Goal: Information Seeking & Learning: Get advice/opinions

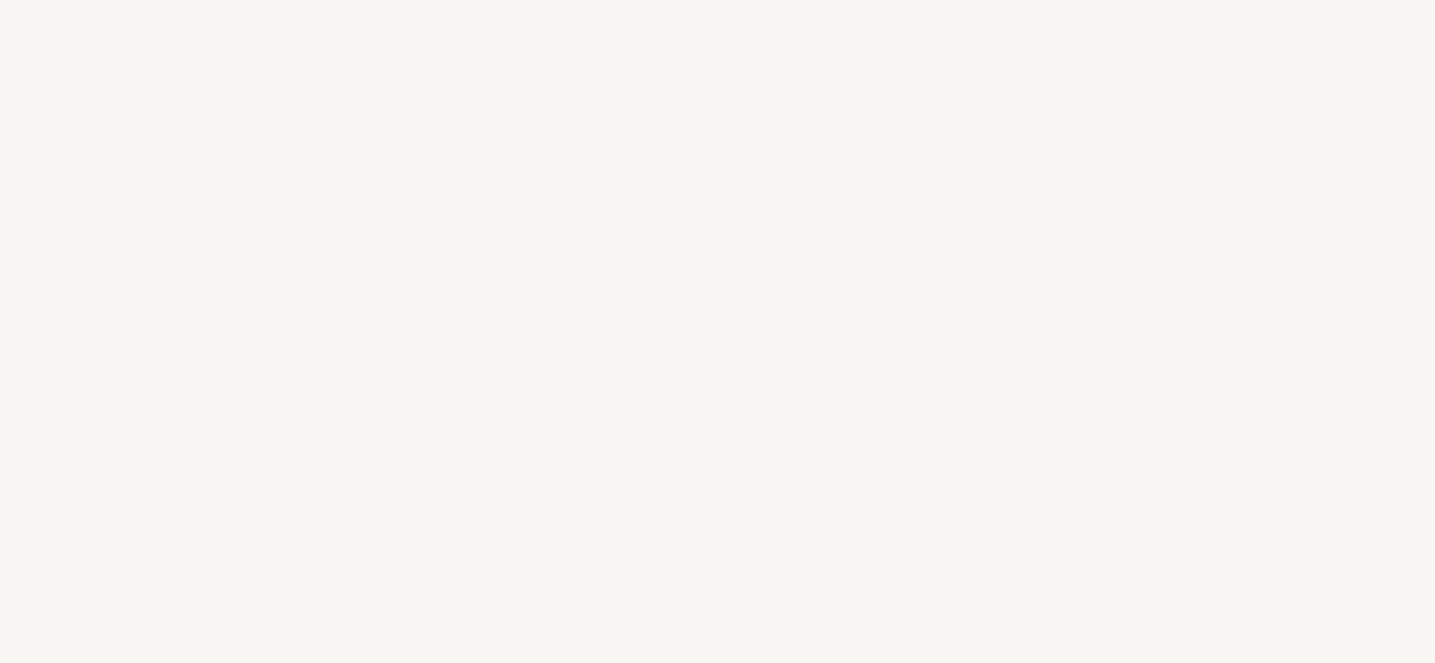
select select "US"
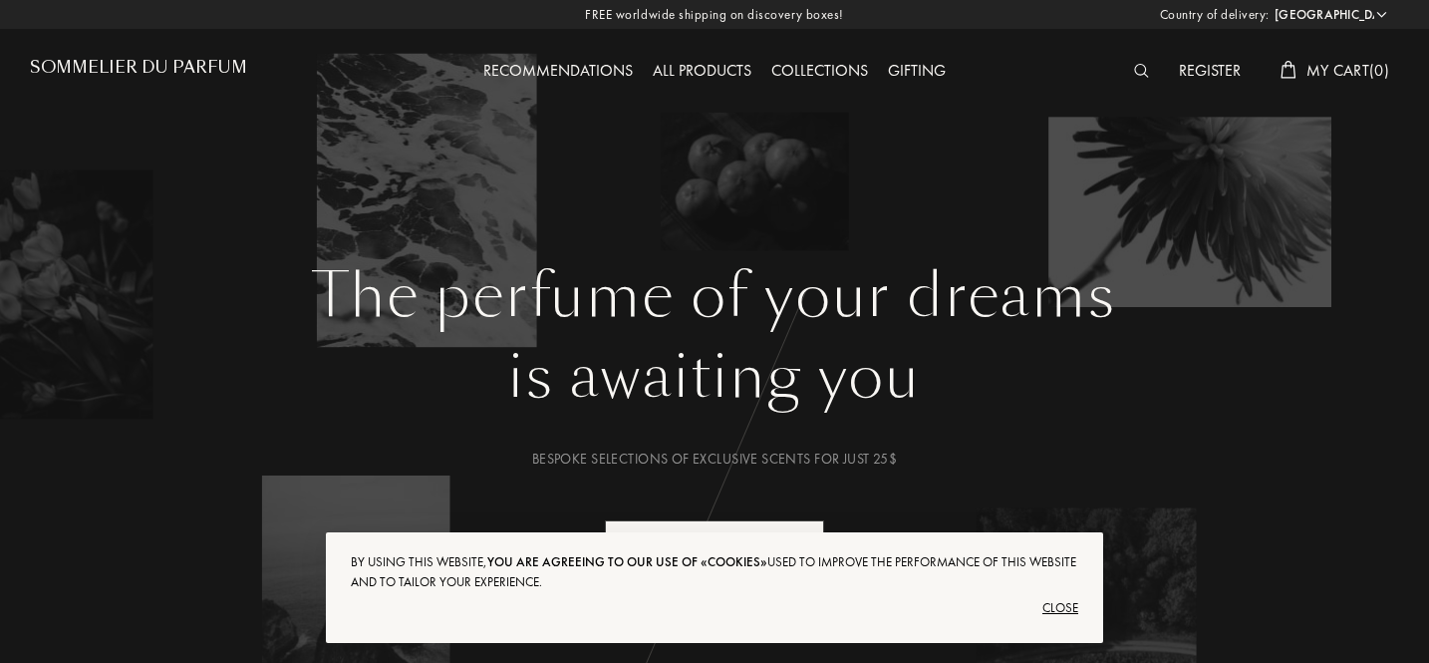
click at [1061, 609] on div "Close" at bounding box center [715, 608] width 728 height 32
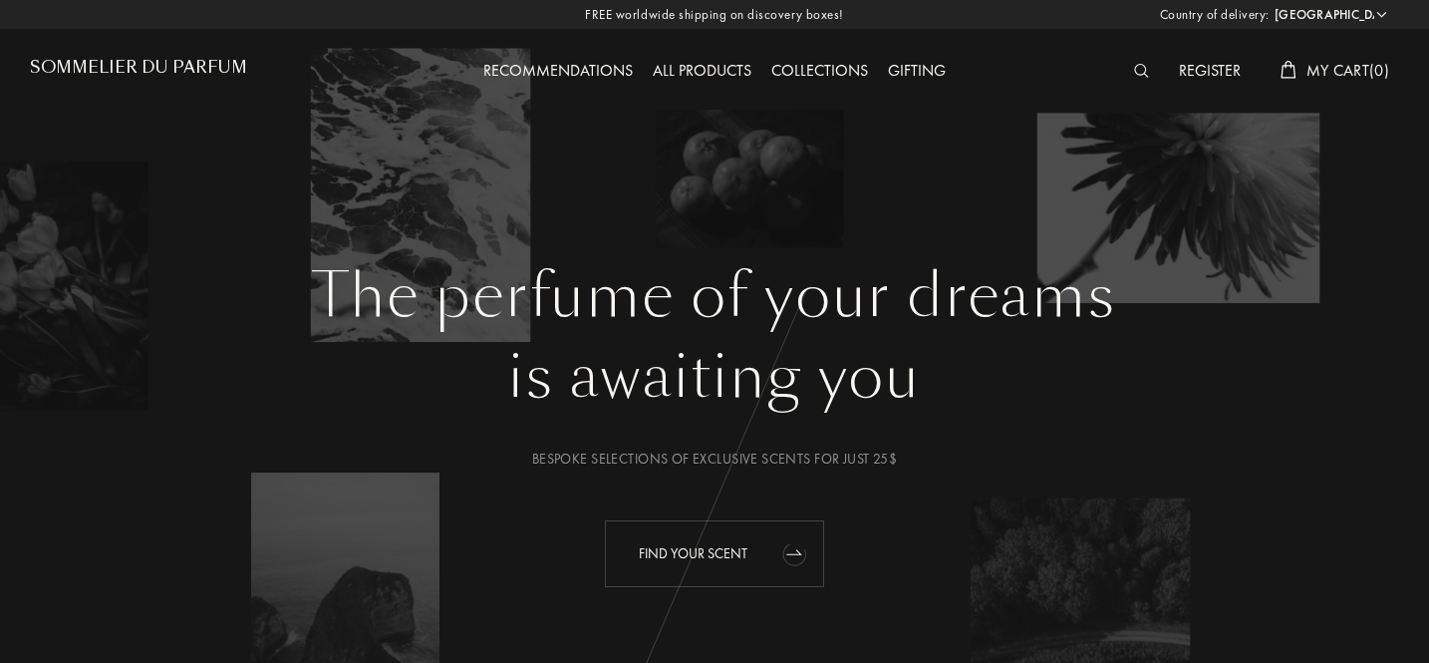
click at [742, 557] on div "Find your scent" at bounding box center [714, 553] width 219 height 67
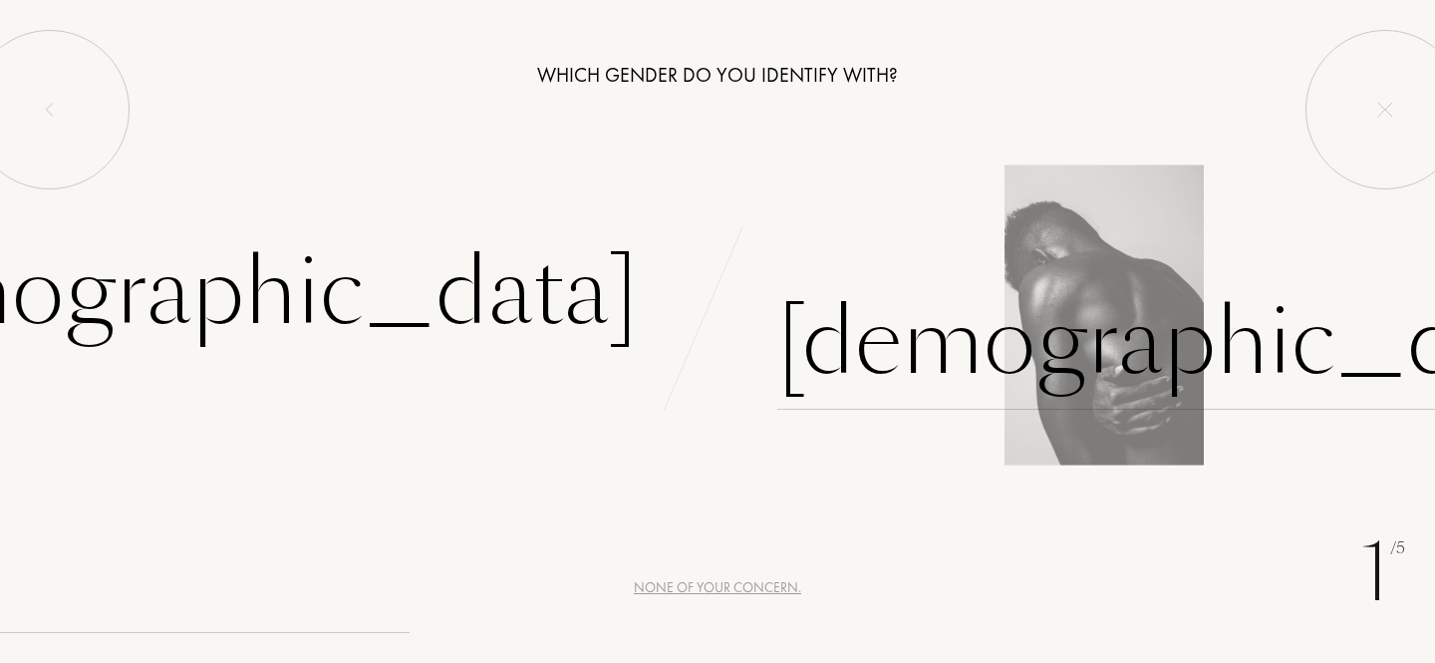
click at [837, 356] on div "Male" at bounding box center [1193, 342] width 832 height 135
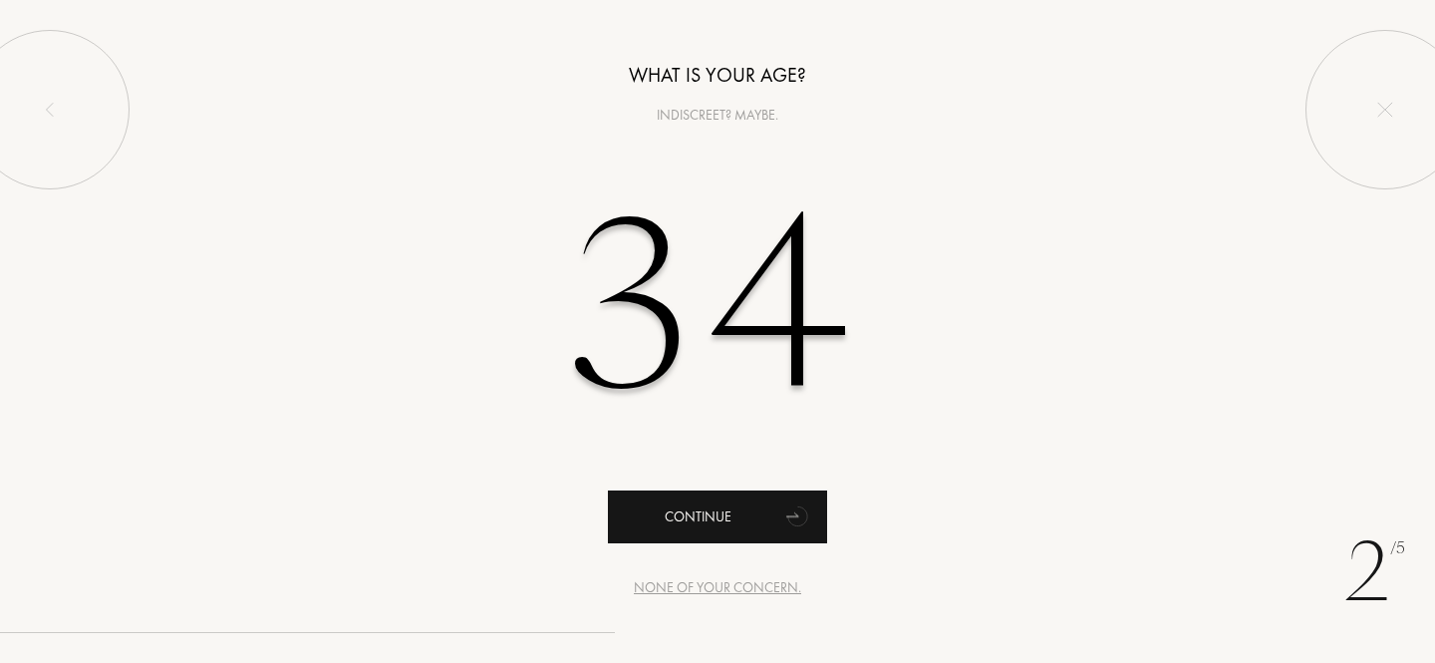
type input "34"
click at [806, 527] on icon "animation" at bounding box center [798, 515] width 40 height 40
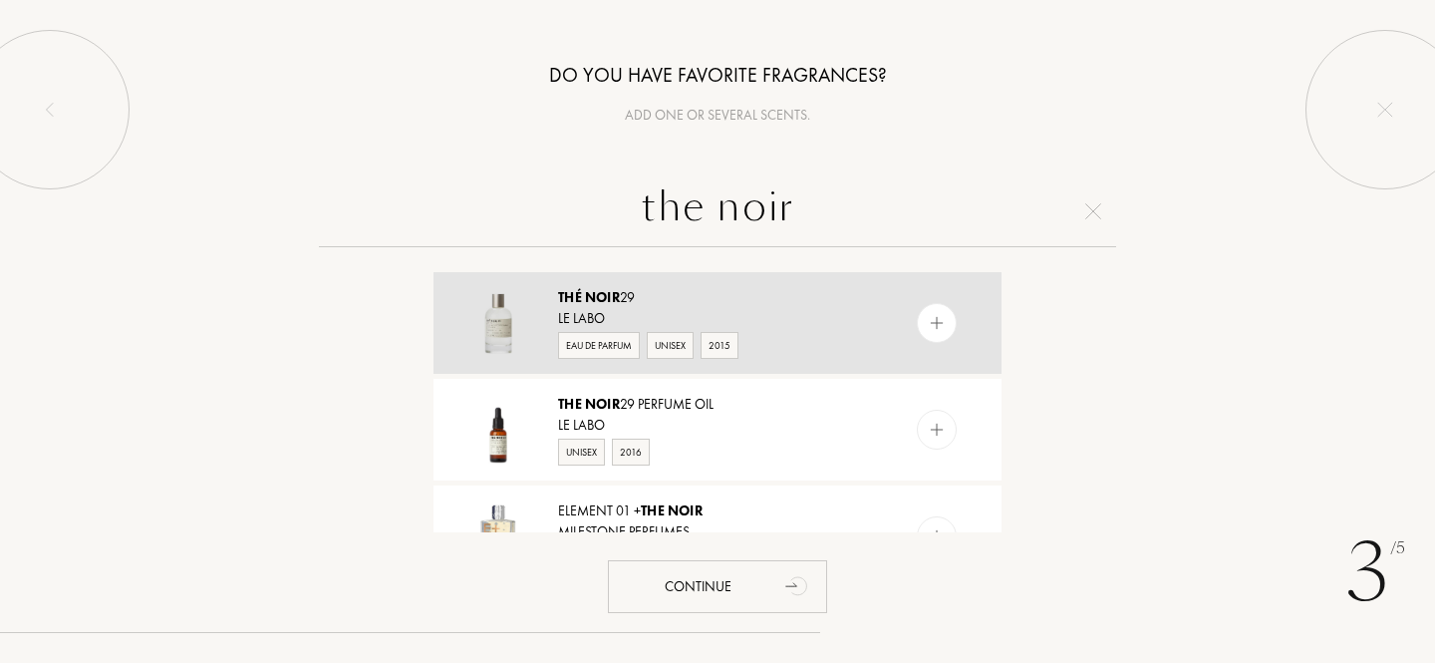
type input "the noir"
click at [615, 346] on div "Eau de Parfum" at bounding box center [599, 345] width 82 height 27
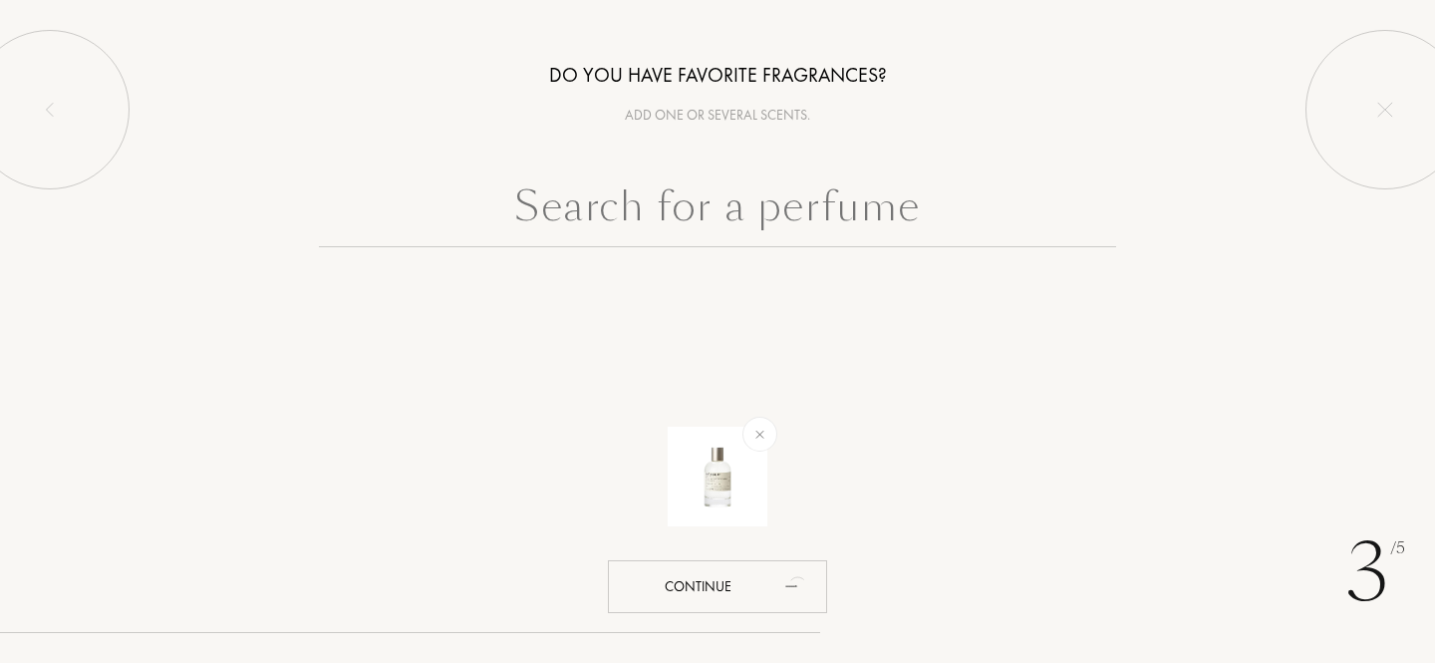
click at [723, 217] on input "text" at bounding box center [717, 211] width 797 height 72
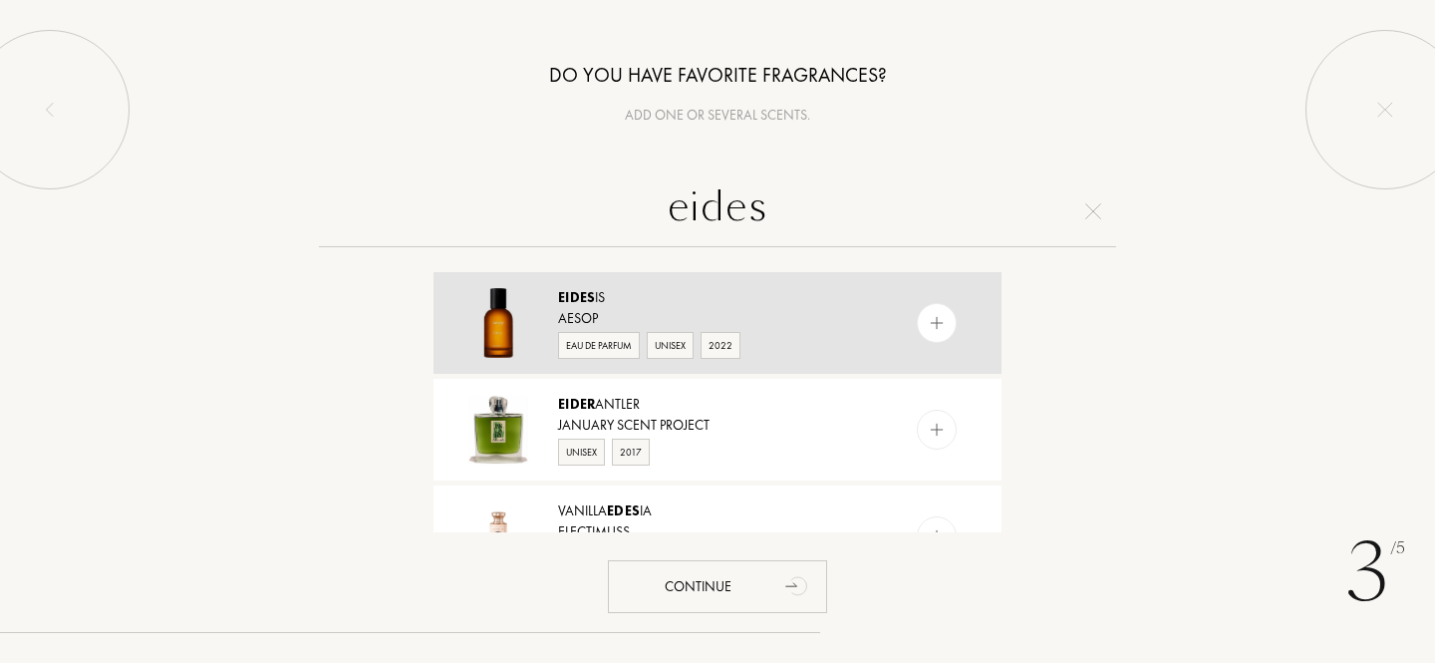
type input "eides"
click at [688, 301] on div "Eides is" at bounding box center [716, 297] width 317 height 21
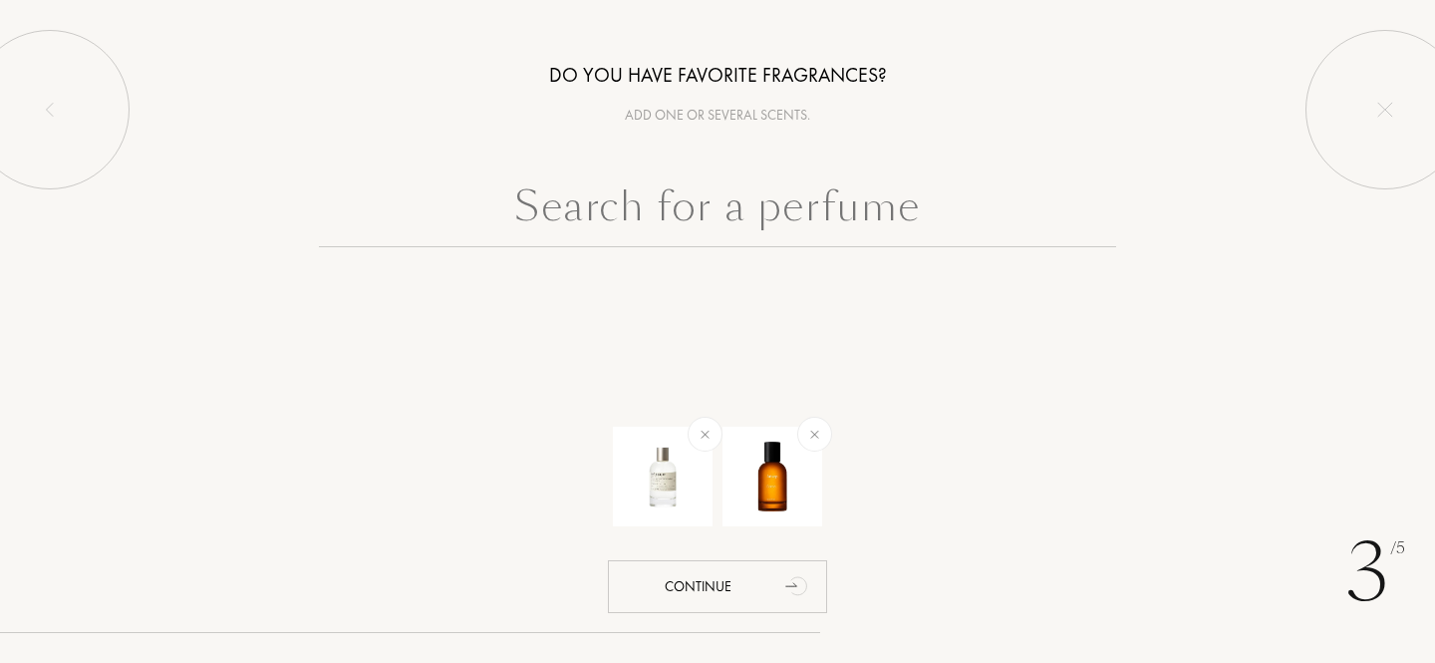
click at [578, 194] on input "text" at bounding box center [717, 211] width 797 height 72
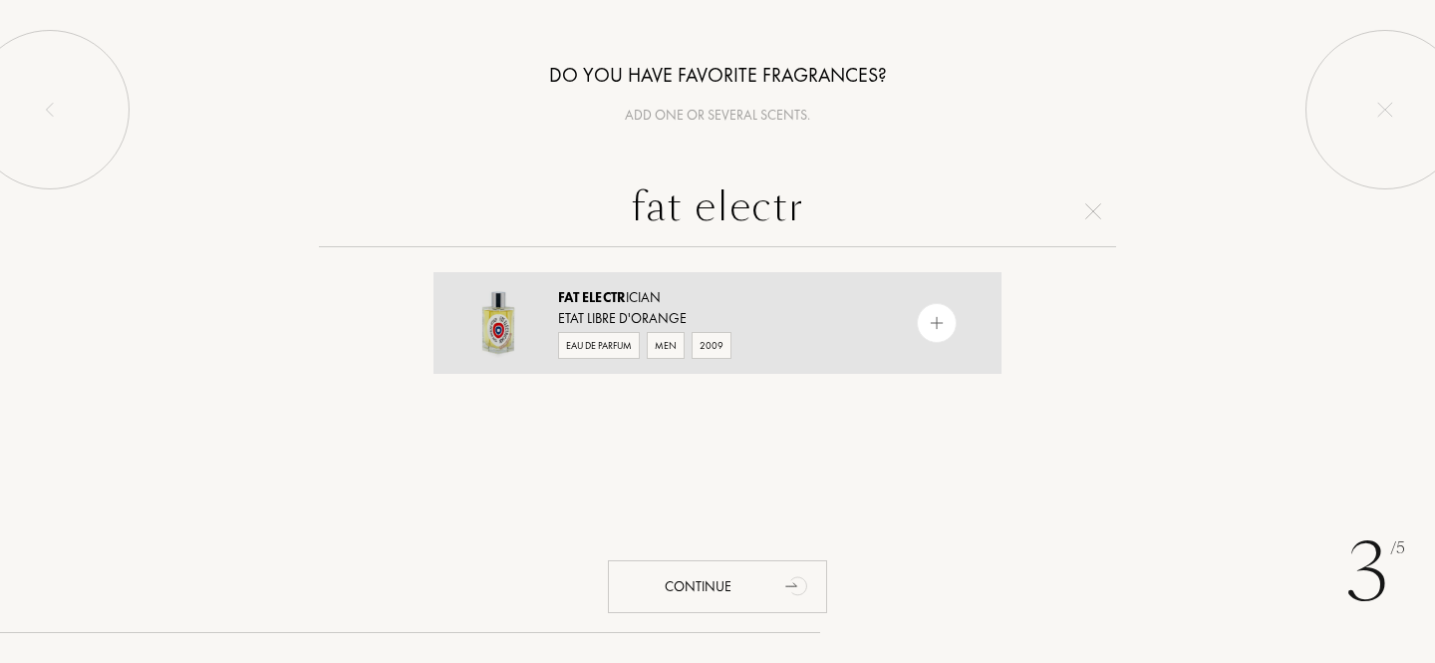
type input "fat electr"
click at [728, 307] on div "Fat Electr ician" at bounding box center [716, 297] width 317 height 21
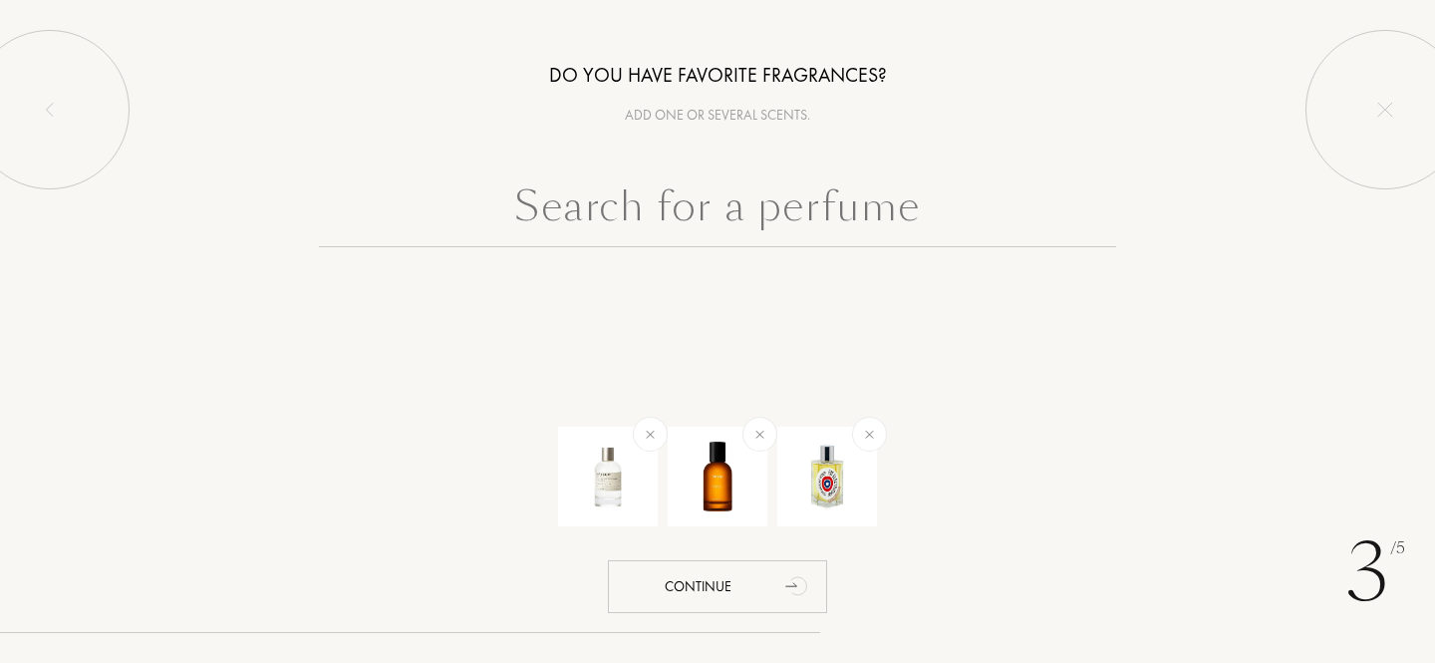
click at [685, 202] on input "text" at bounding box center [717, 211] width 797 height 72
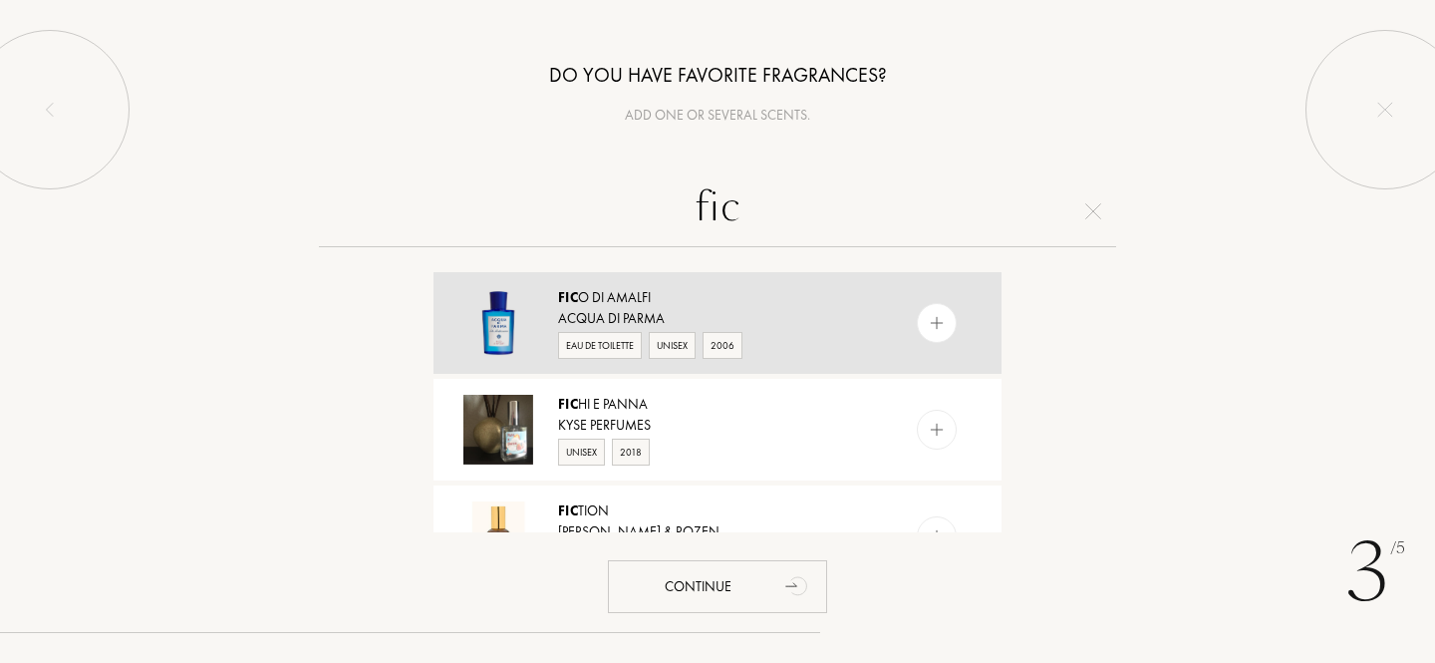
type input "fic"
click at [729, 297] on div "Fic o di Amalfi" at bounding box center [716, 297] width 317 height 21
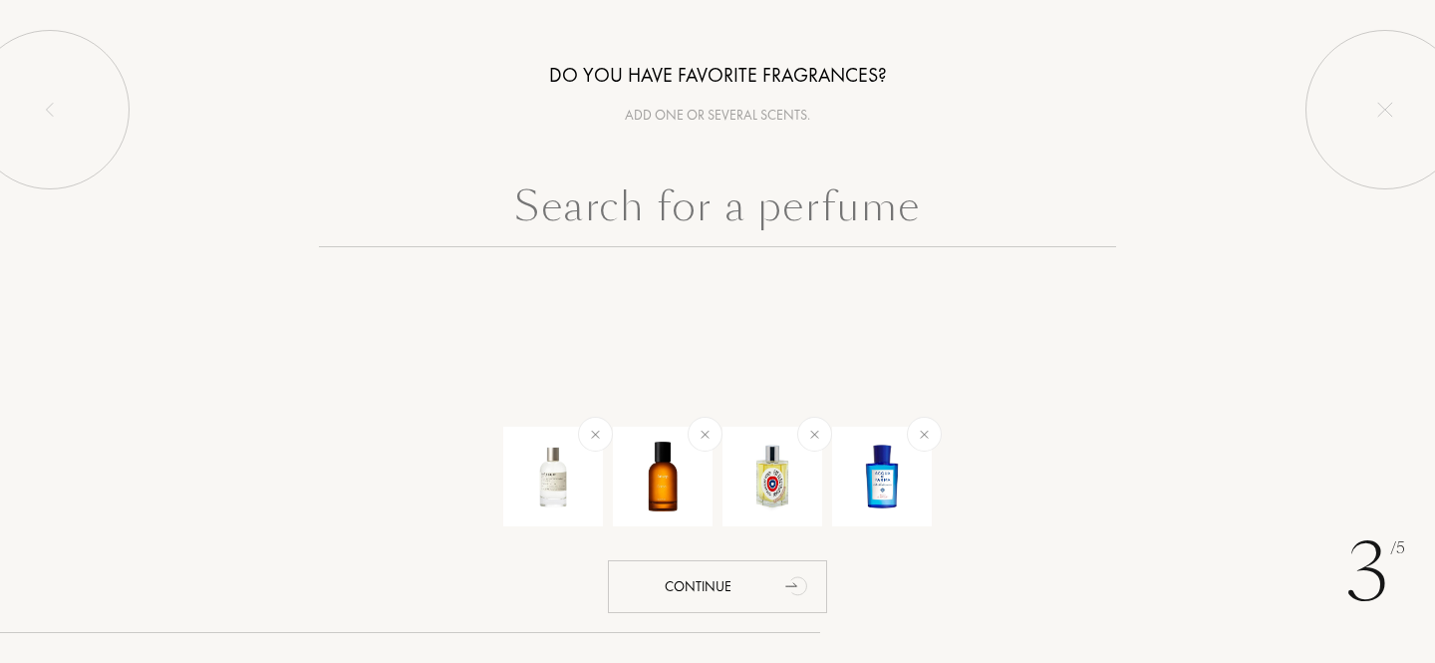
click at [576, 201] on input "text" at bounding box center [717, 211] width 797 height 72
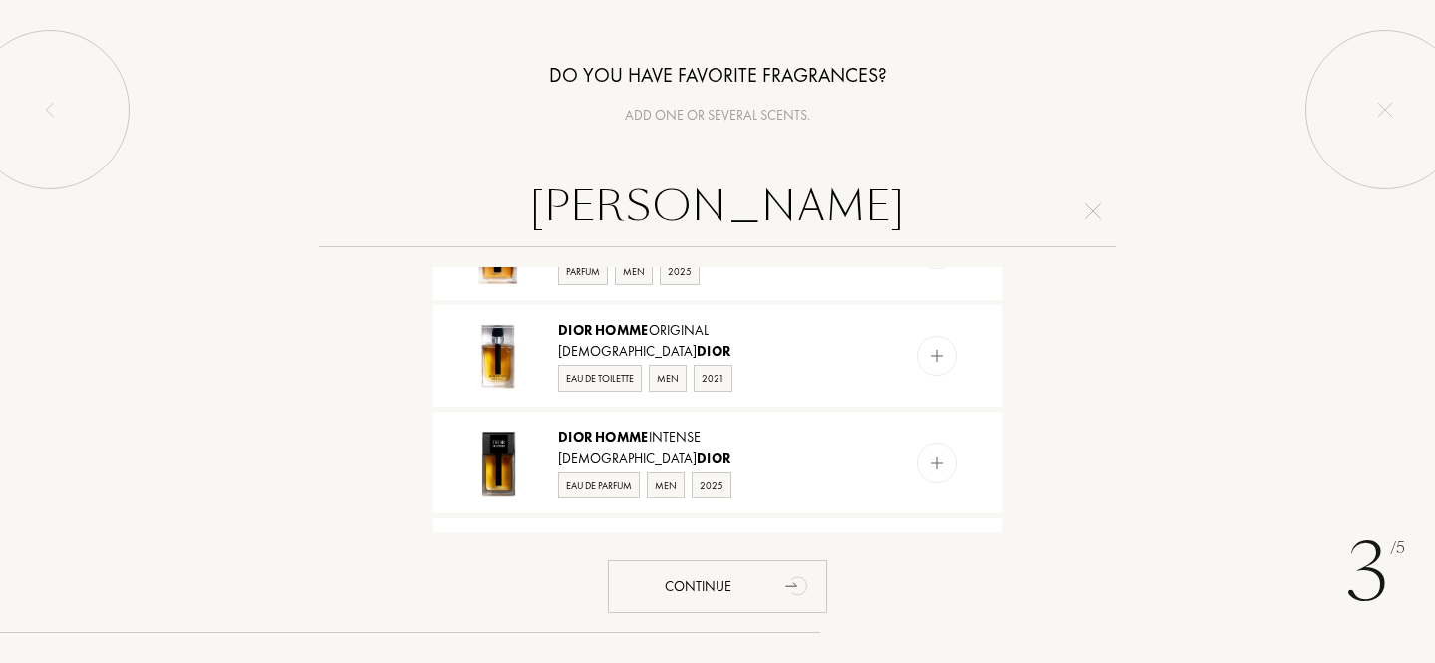
scroll to position [627, 0]
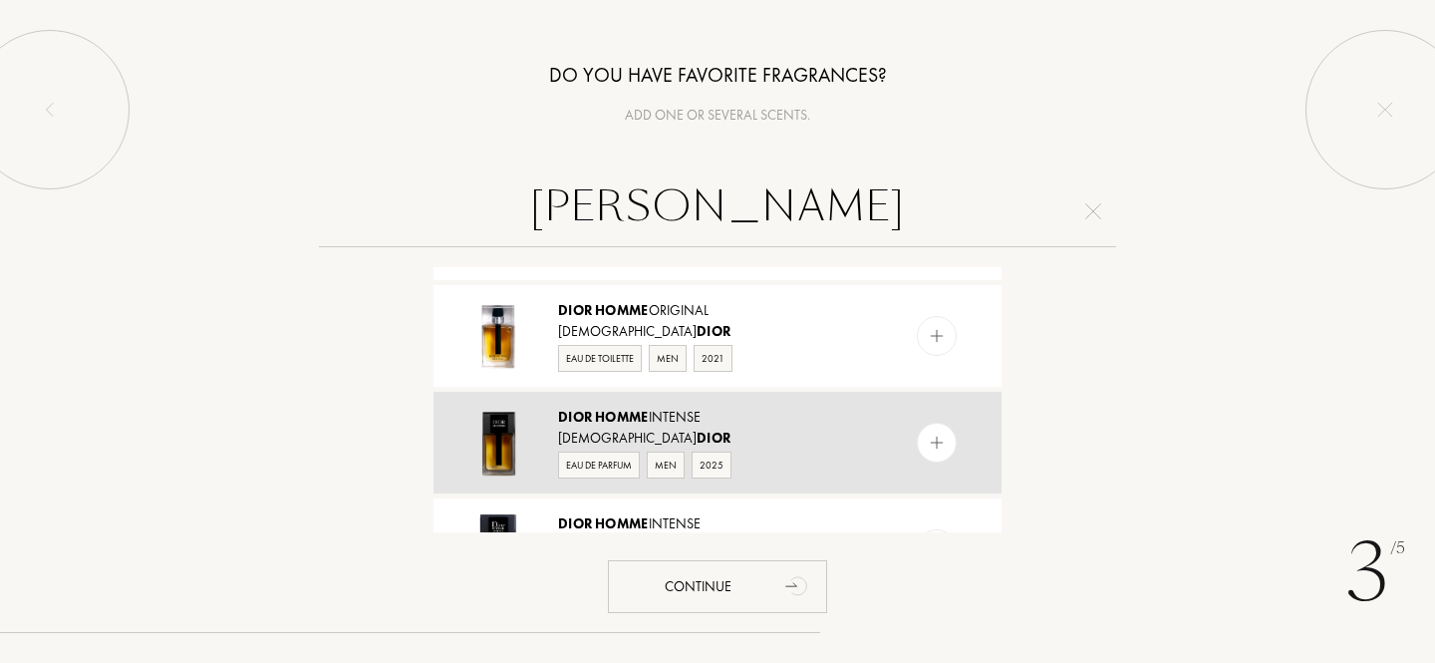
type input "dior homme"
click at [746, 439] on div "Christian Dior" at bounding box center [716, 438] width 317 height 21
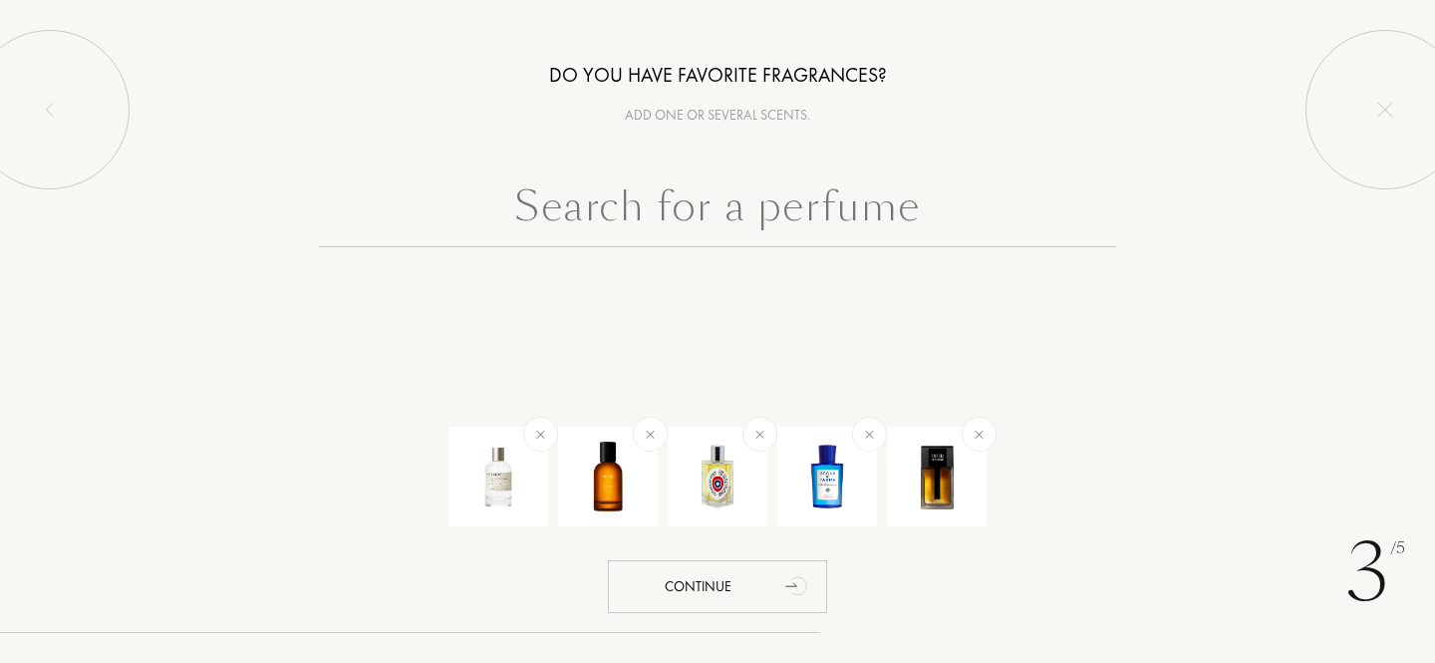
click at [752, 192] on input "text" at bounding box center [717, 211] width 797 height 72
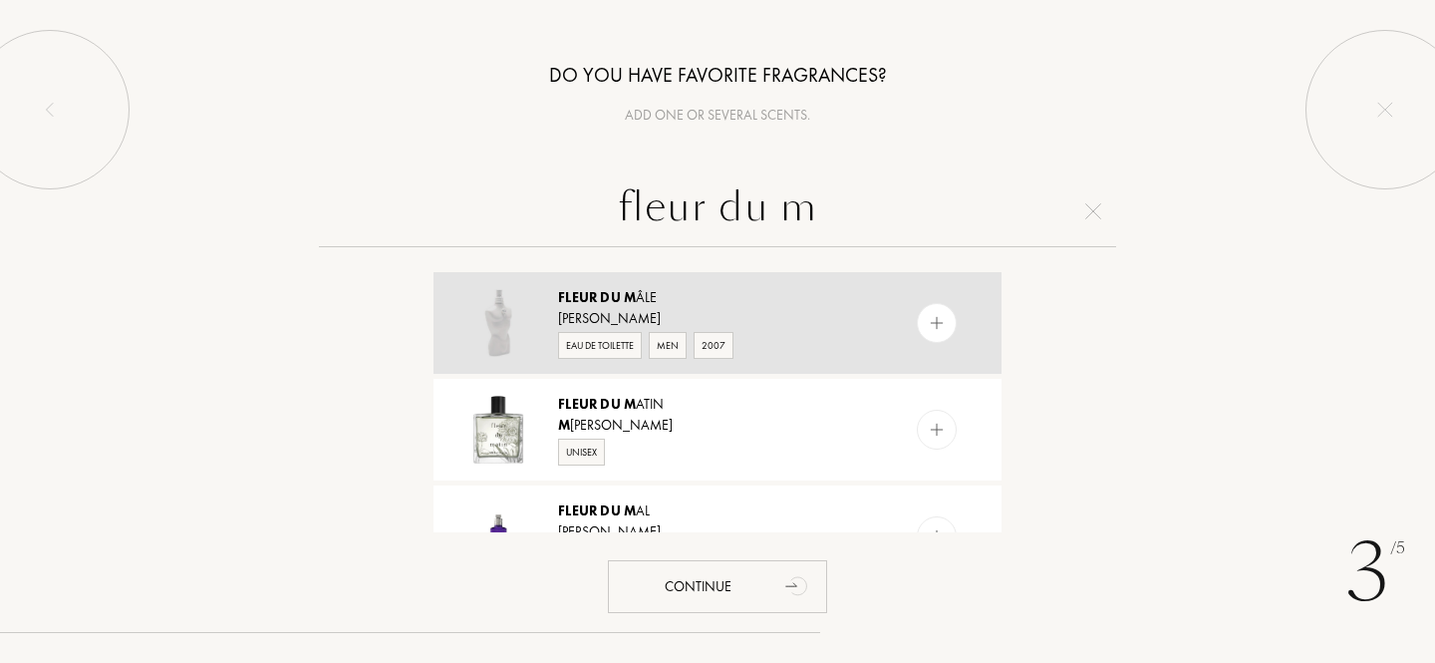
type input "fleur du m"
click at [733, 298] on div "Fleur du M âle" at bounding box center [716, 297] width 317 height 21
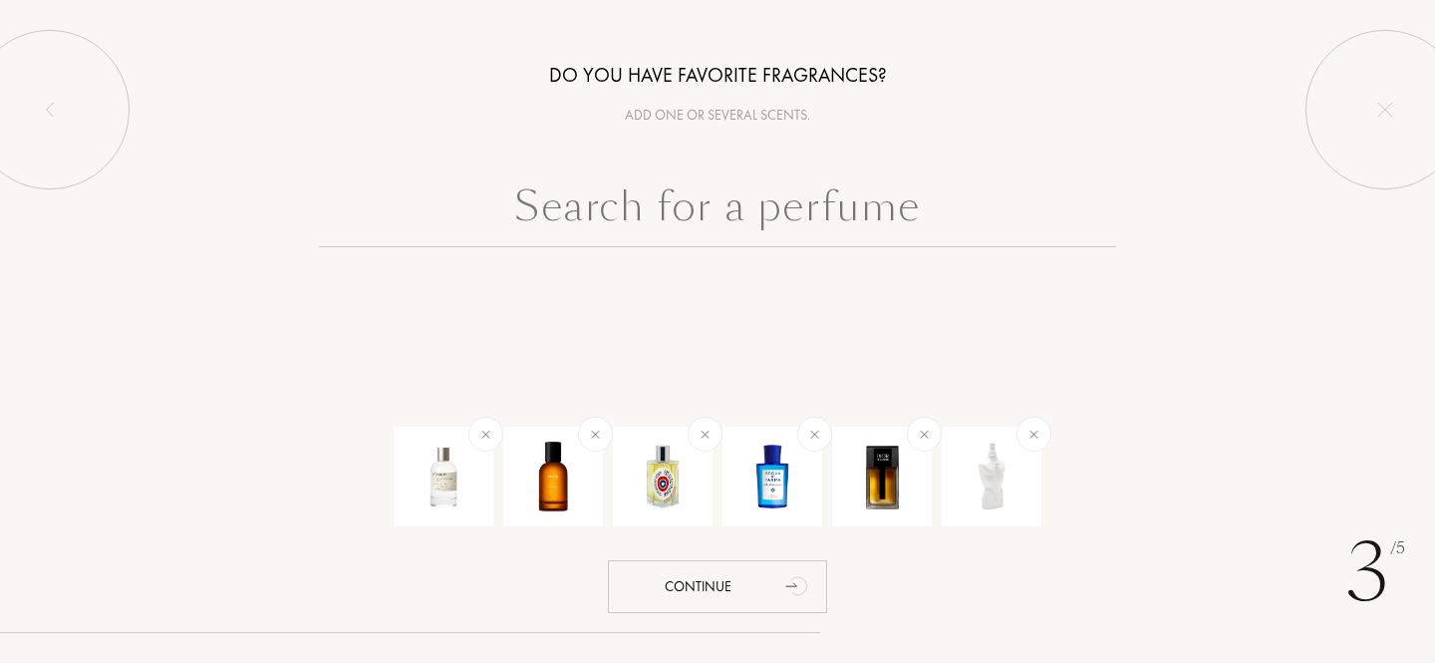
click at [707, 198] on input "text" at bounding box center [717, 211] width 797 height 72
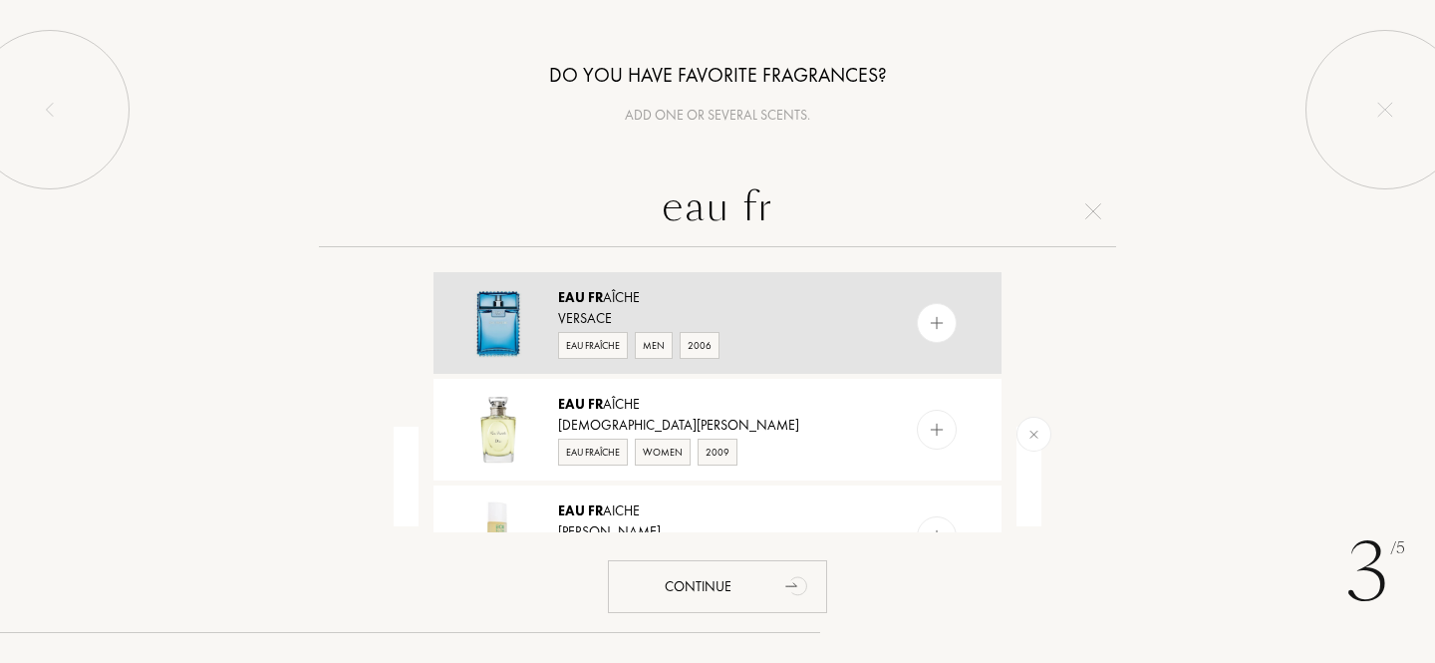
type input "eau fr"
click at [778, 320] on div "Versace" at bounding box center [716, 318] width 317 height 21
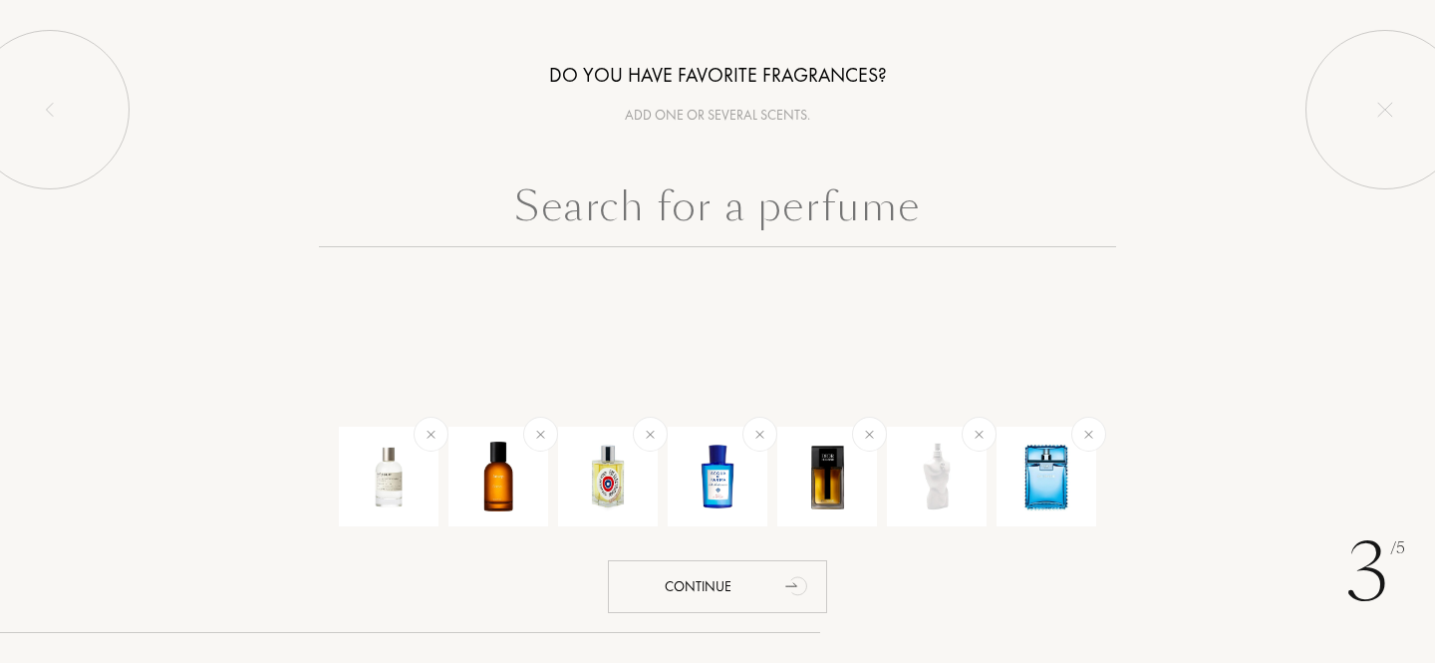
click at [686, 206] on input "text" at bounding box center [717, 211] width 797 height 72
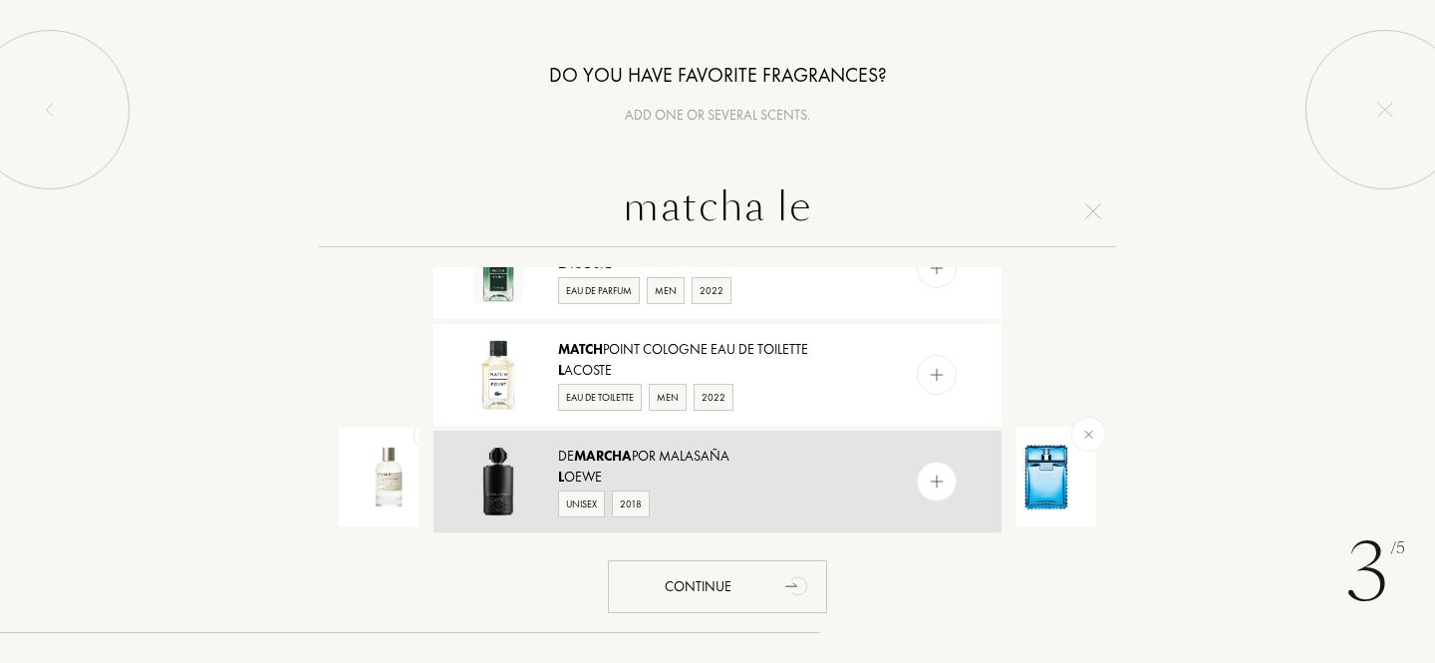
scroll to position [55, 0]
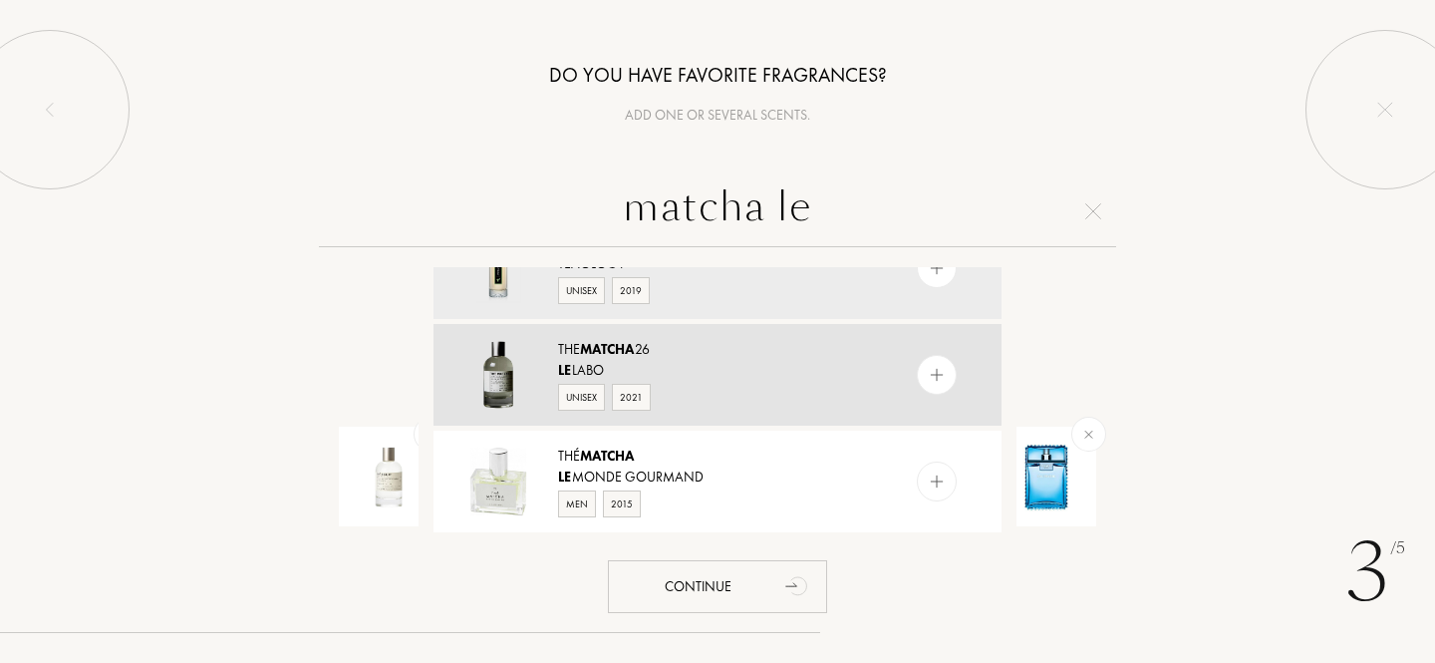
type input "matcha le"
click at [733, 365] on div "Le Labo" at bounding box center [716, 370] width 317 height 21
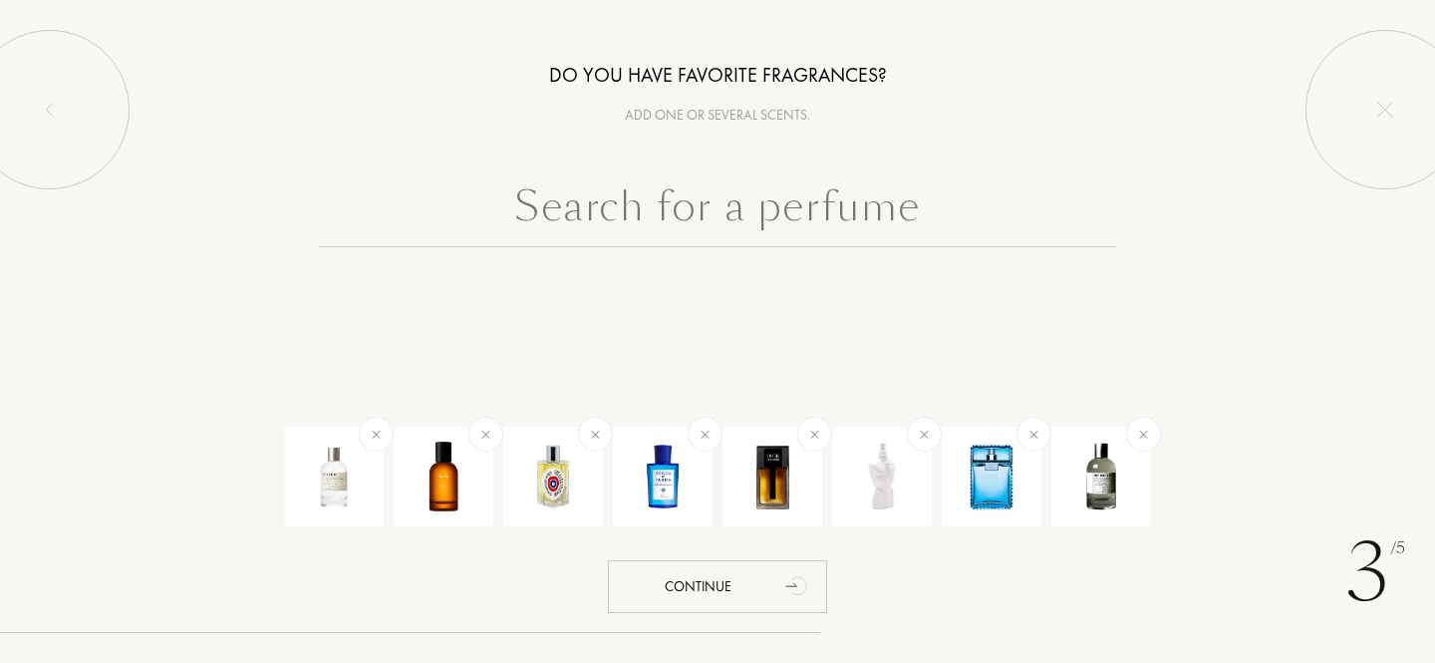
scroll to position [0, 0]
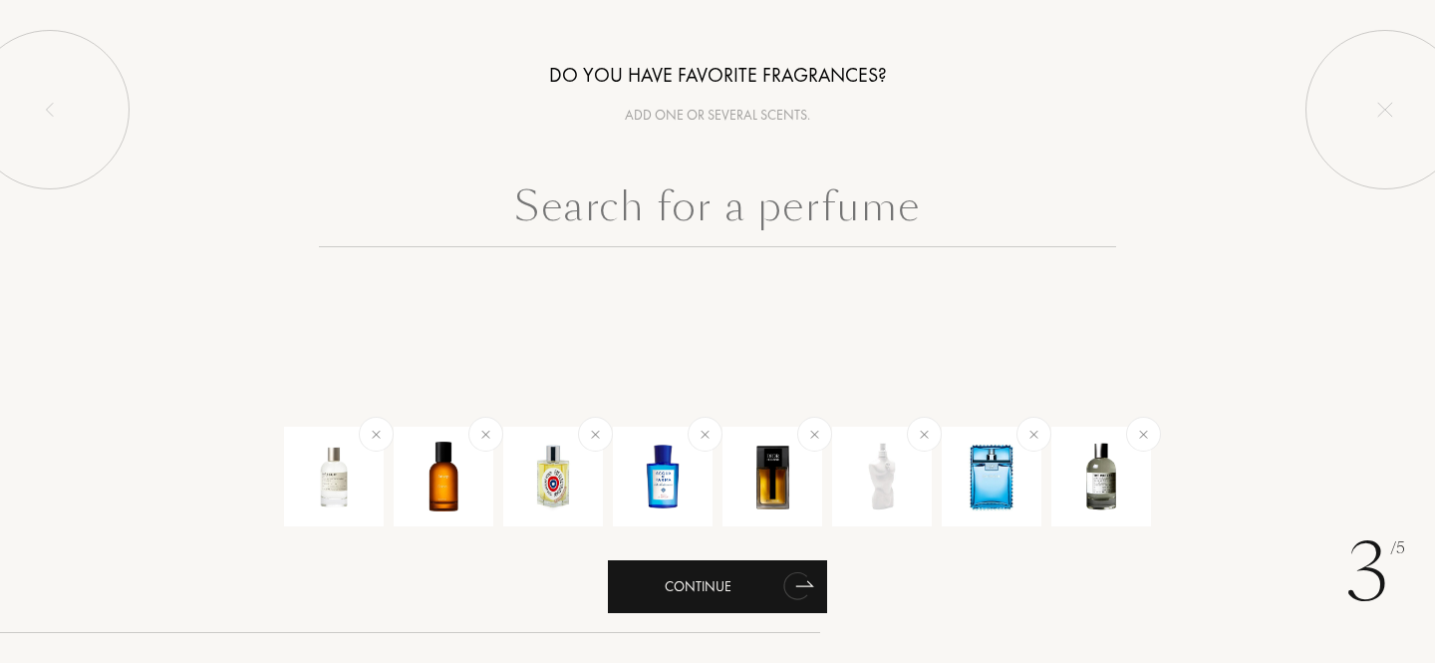
click at [731, 586] on div "Continue" at bounding box center [717, 586] width 219 height 53
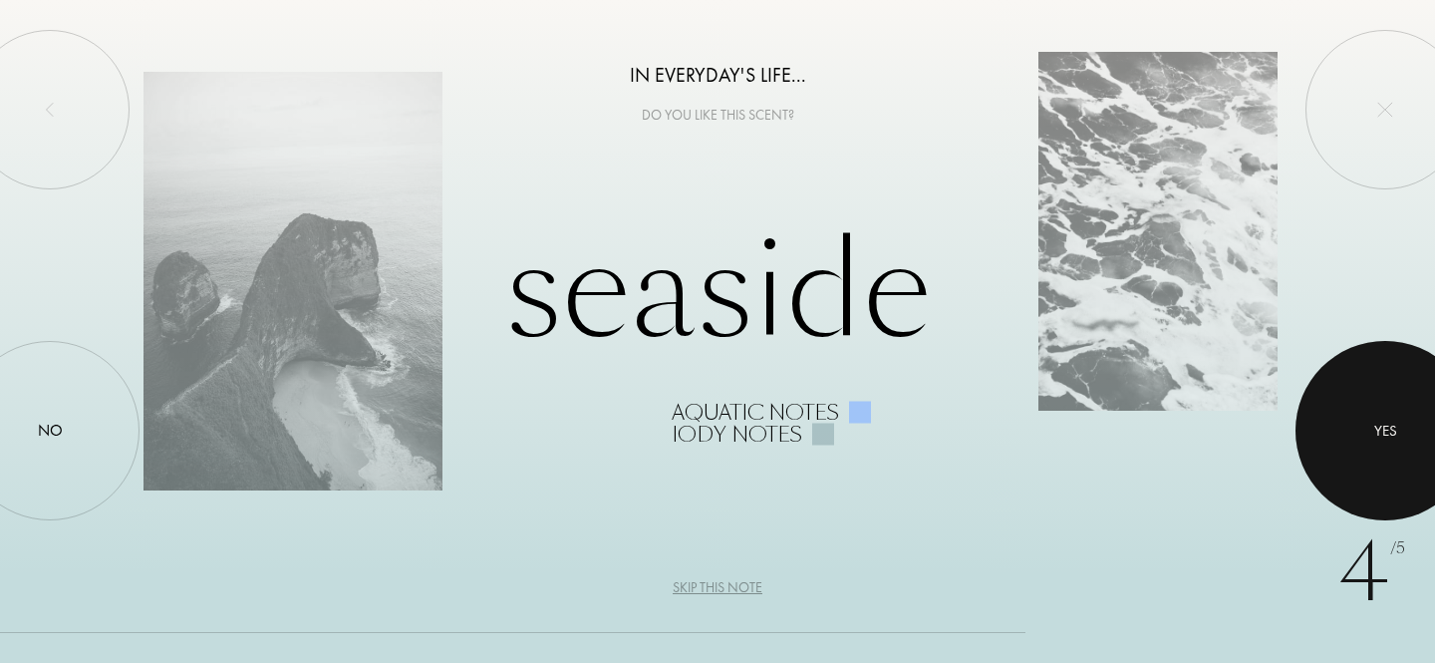
click at [1370, 454] on div at bounding box center [1385, 430] width 179 height 179
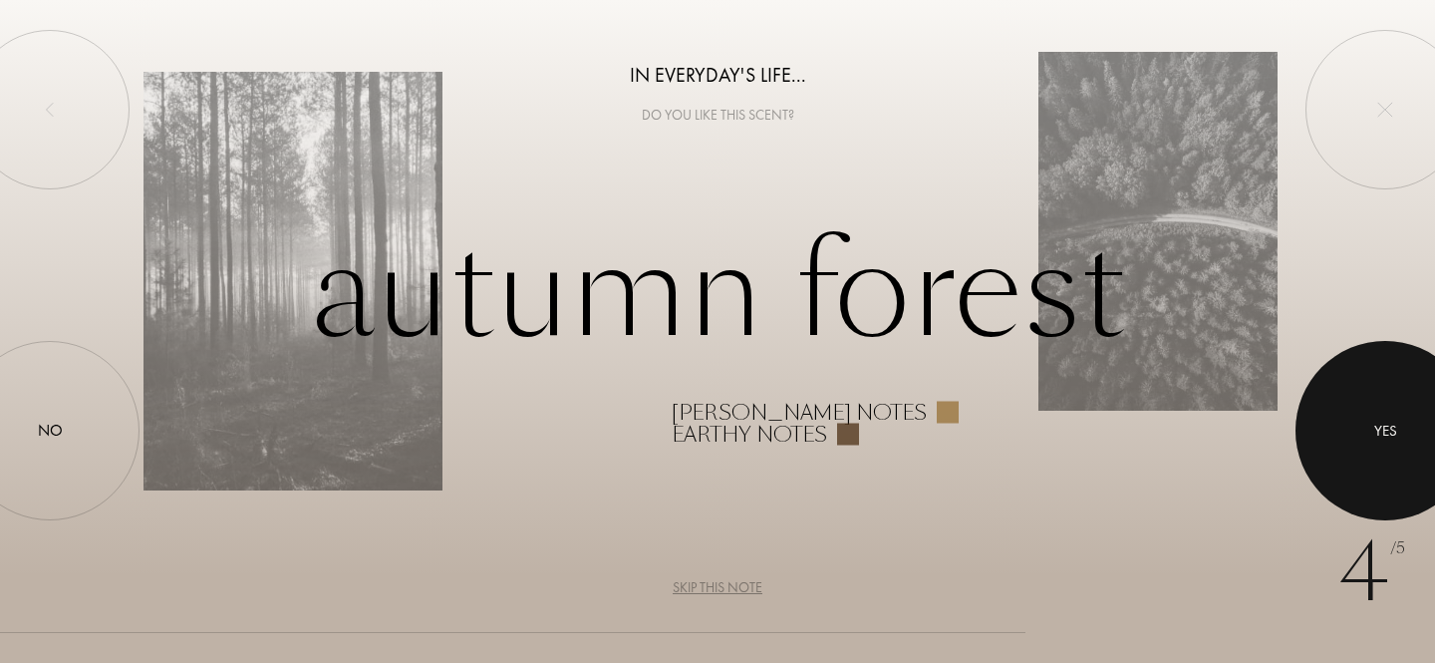
click at [1370, 454] on div at bounding box center [1385, 430] width 179 height 179
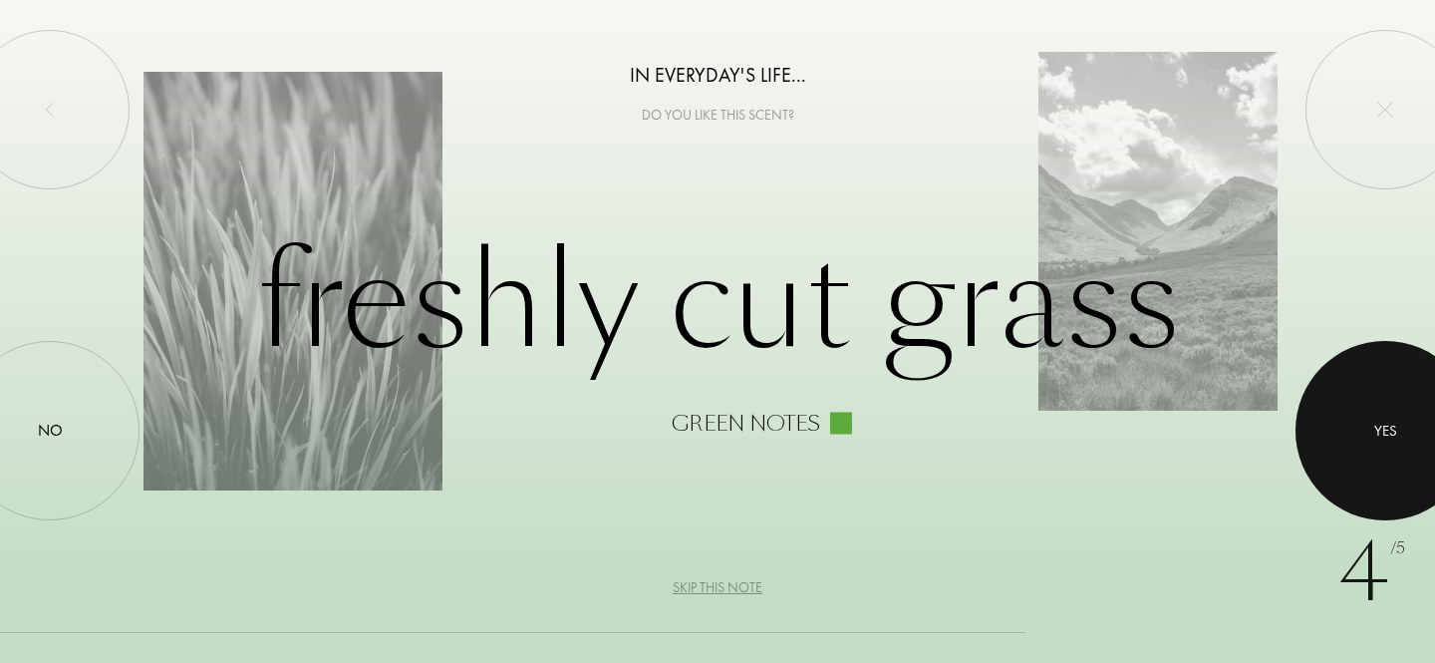
click at [1410, 445] on div at bounding box center [1385, 430] width 179 height 179
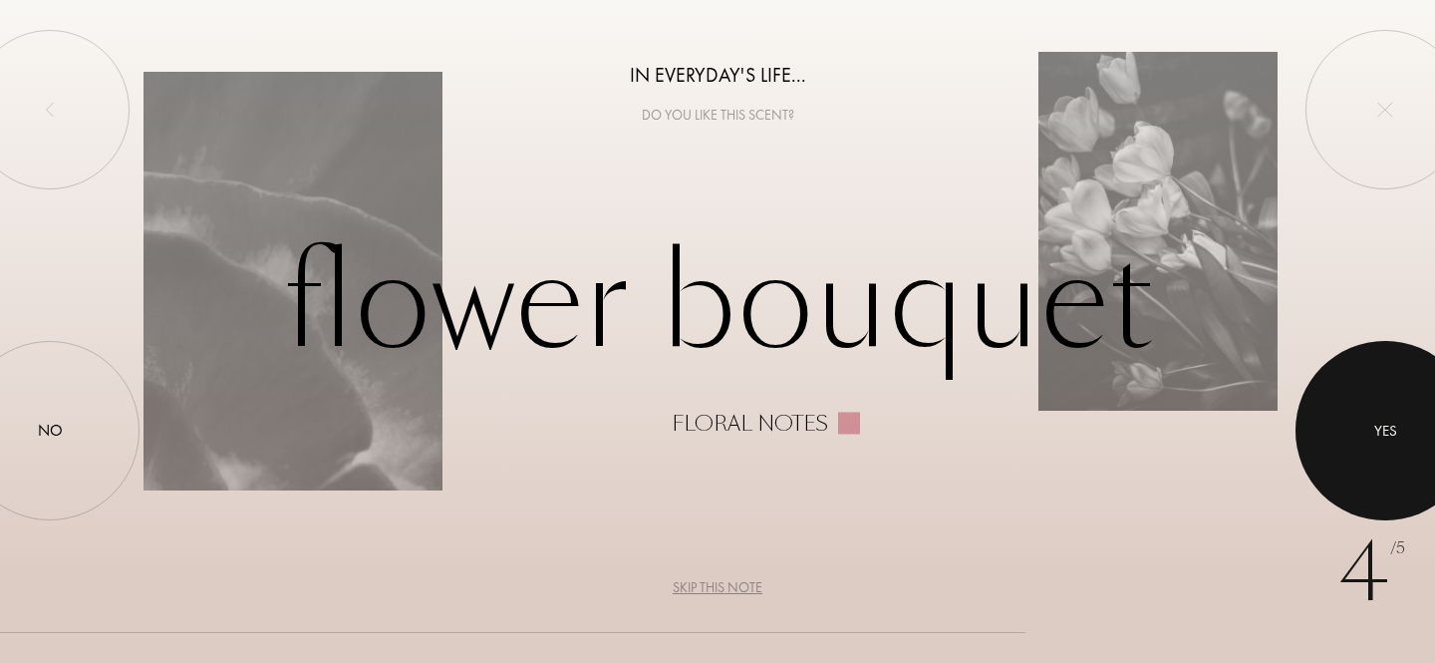
click at [1410, 445] on div at bounding box center [1385, 430] width 179 height 179
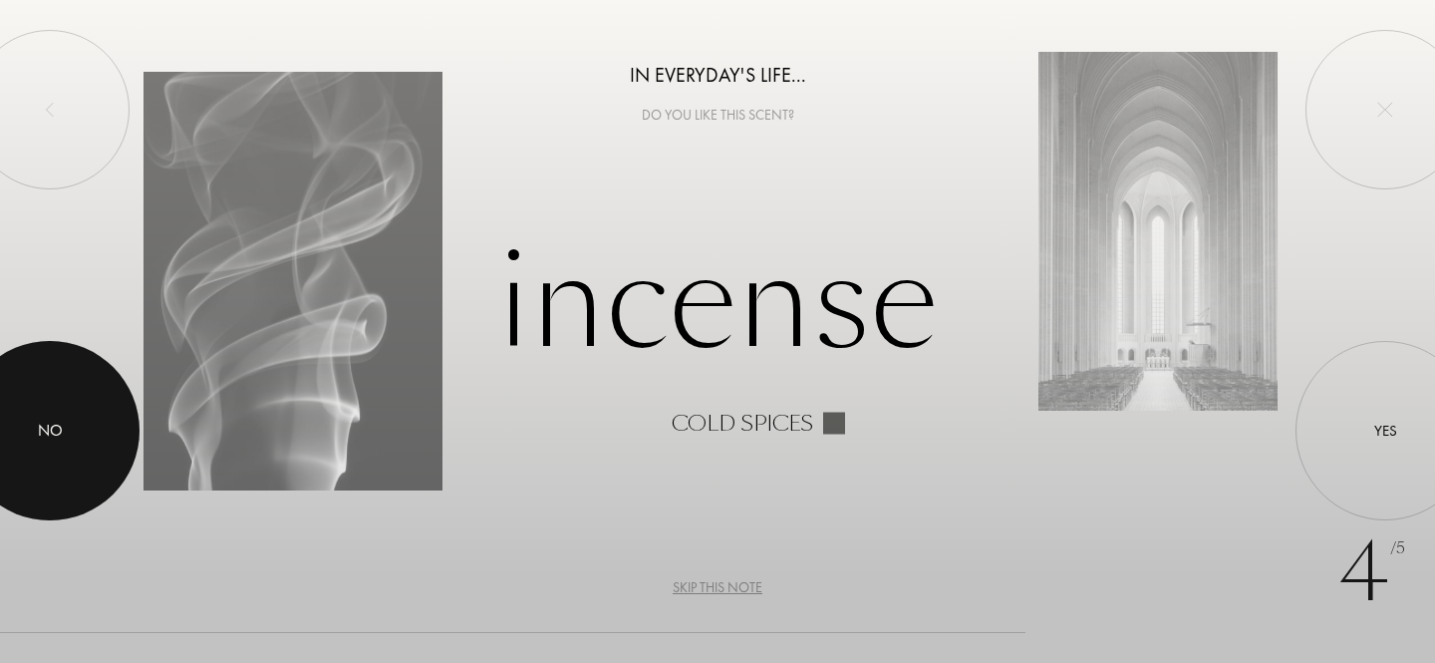
click at [72, 399] on div at bounding box center [49, 430] width 179 height 179
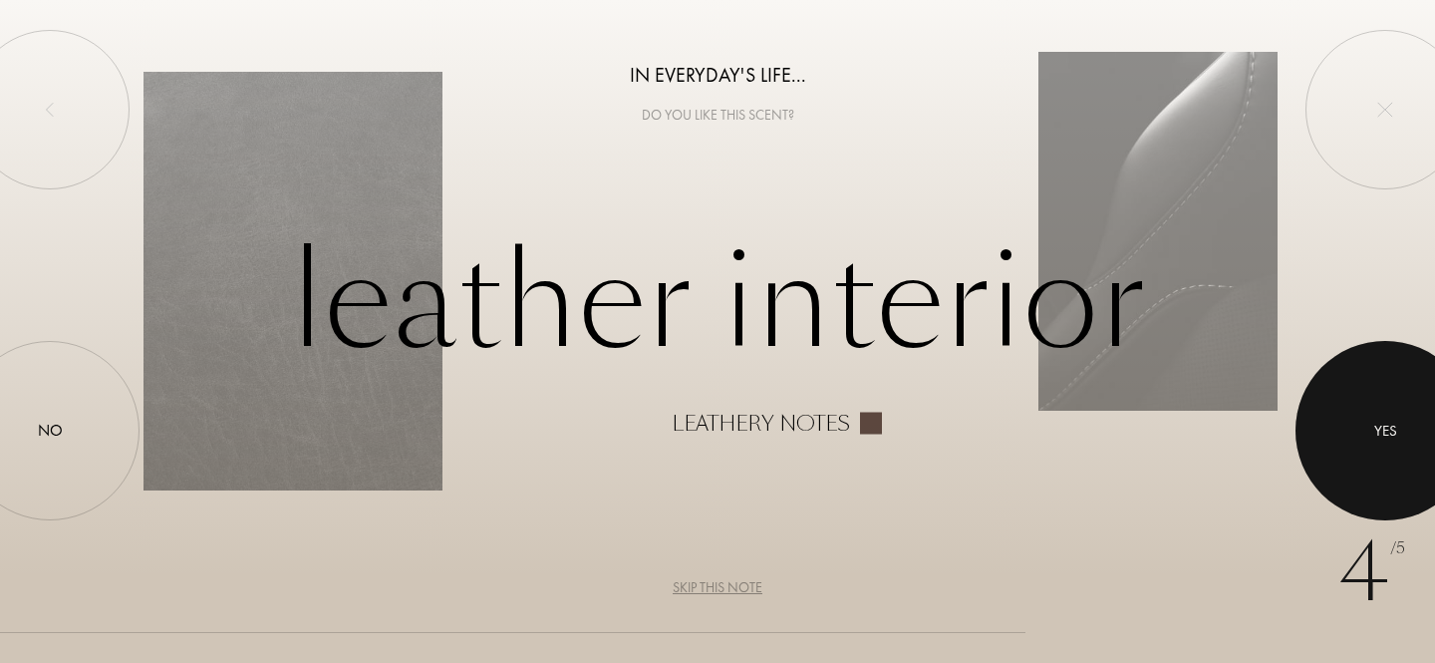
click at [1357, 408] on div at bounding box center [1385, 430] width 179 height 179
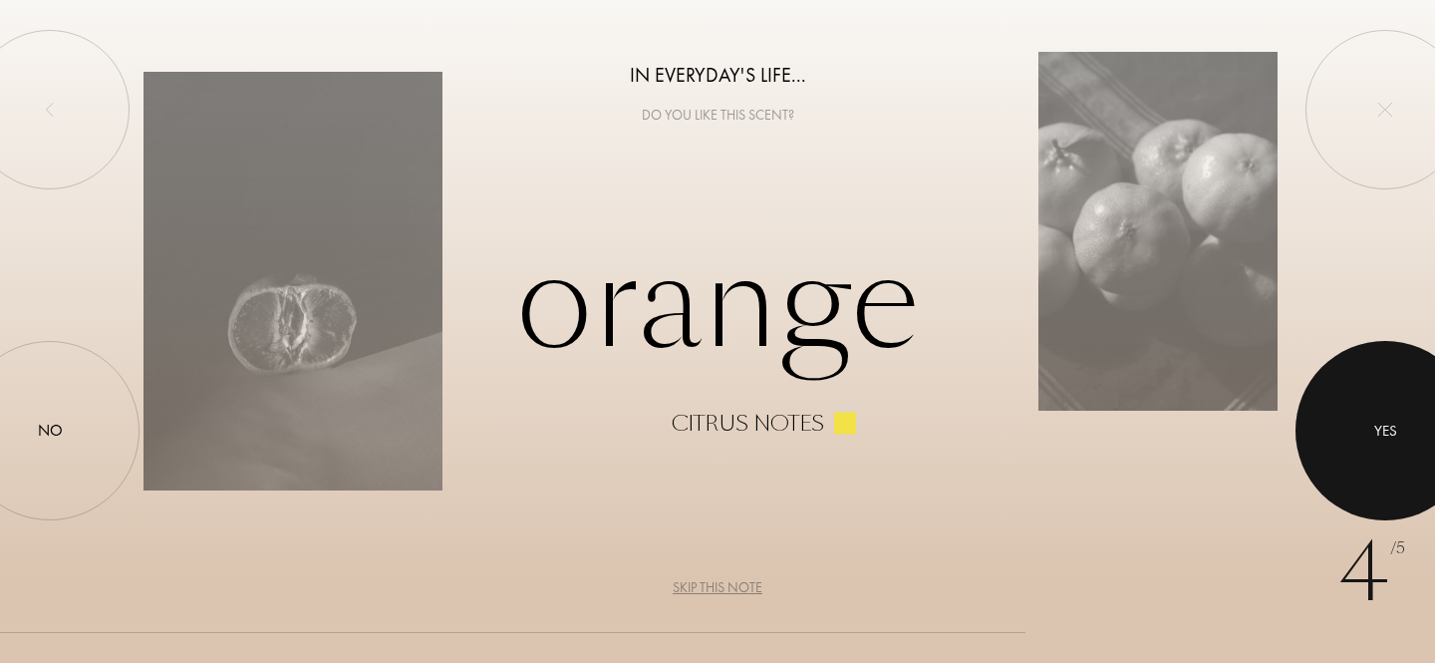
click at [1357, 408] on div at bounding box center [1385, 430] width 179 height 179
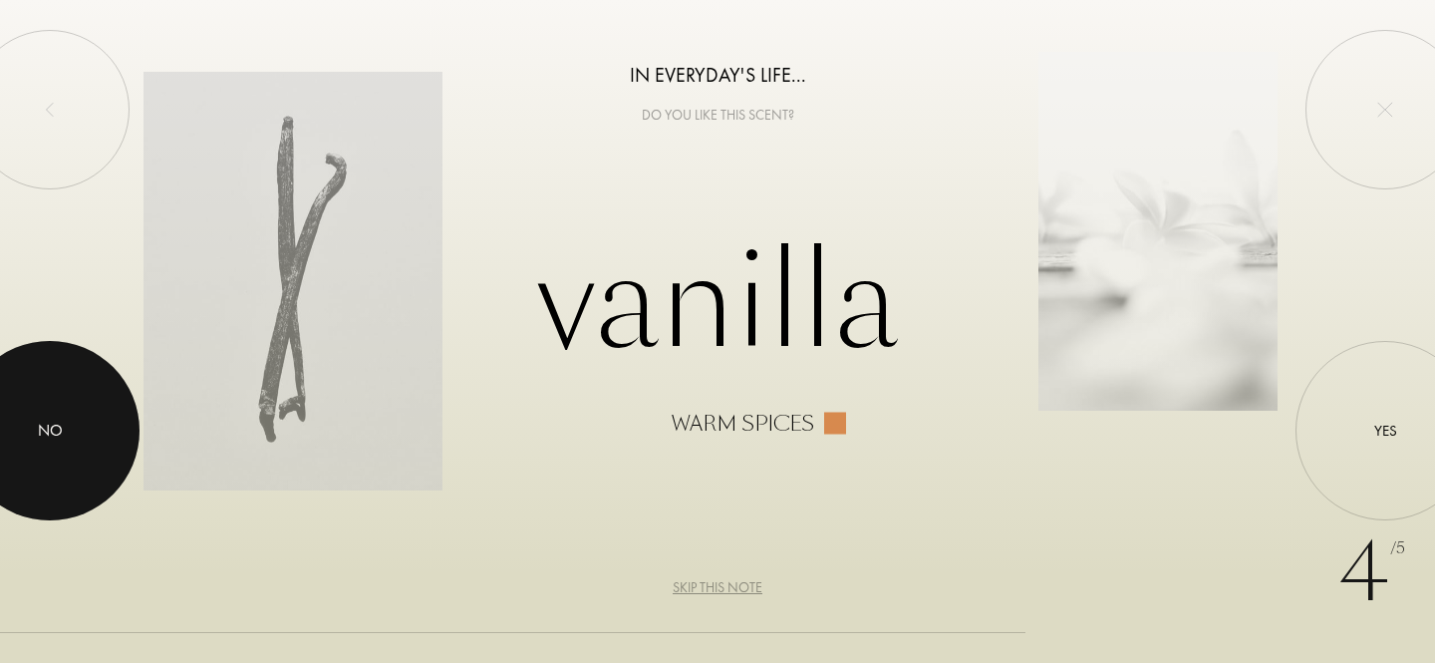
click at [138, 437] on div "No" at bounding box center [49, 430] width 179 height 179
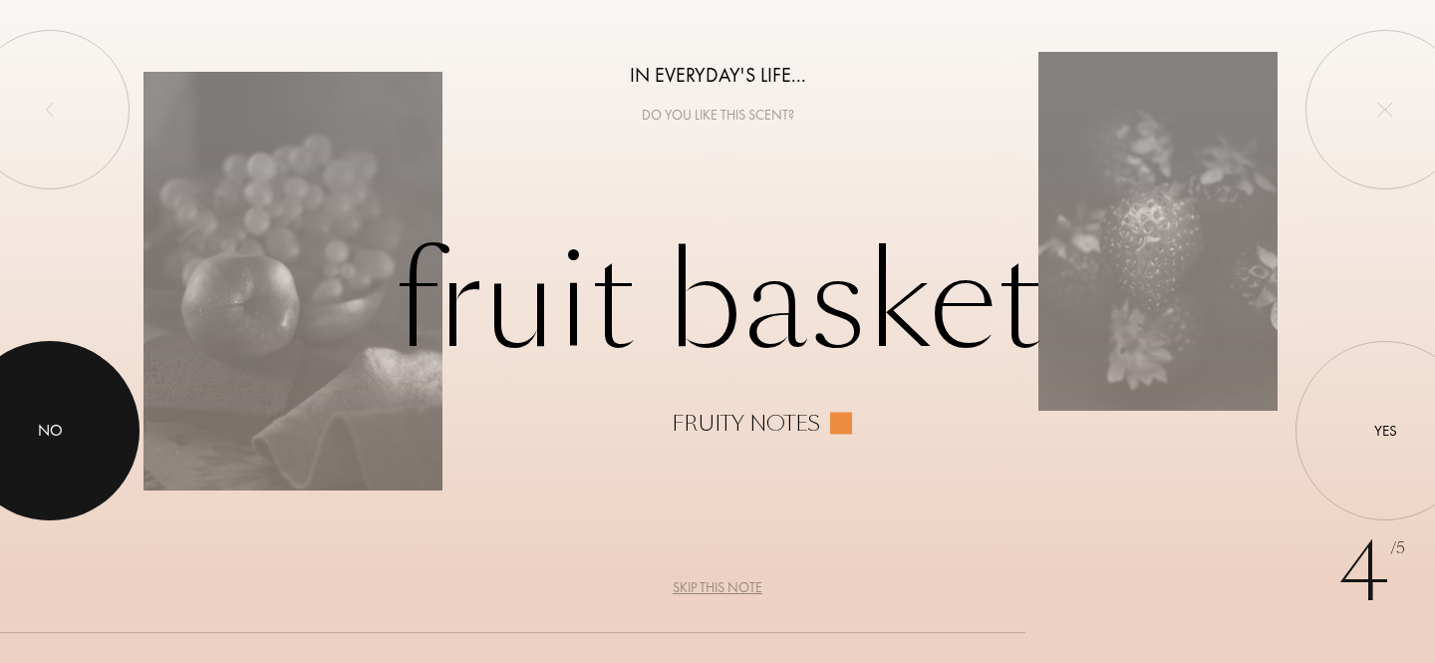
click at [96, 380] on div at bounding box center [49, 430] width 179 height 179
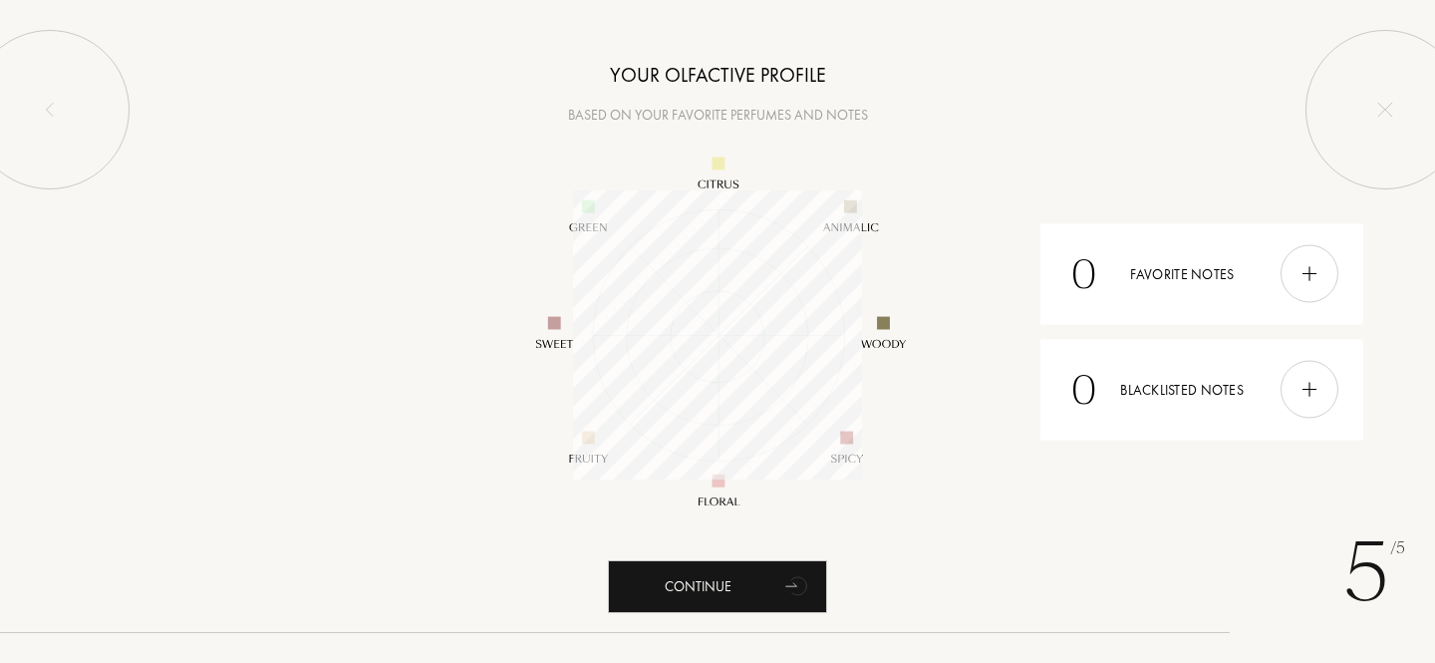
scroll to position [289, 289]
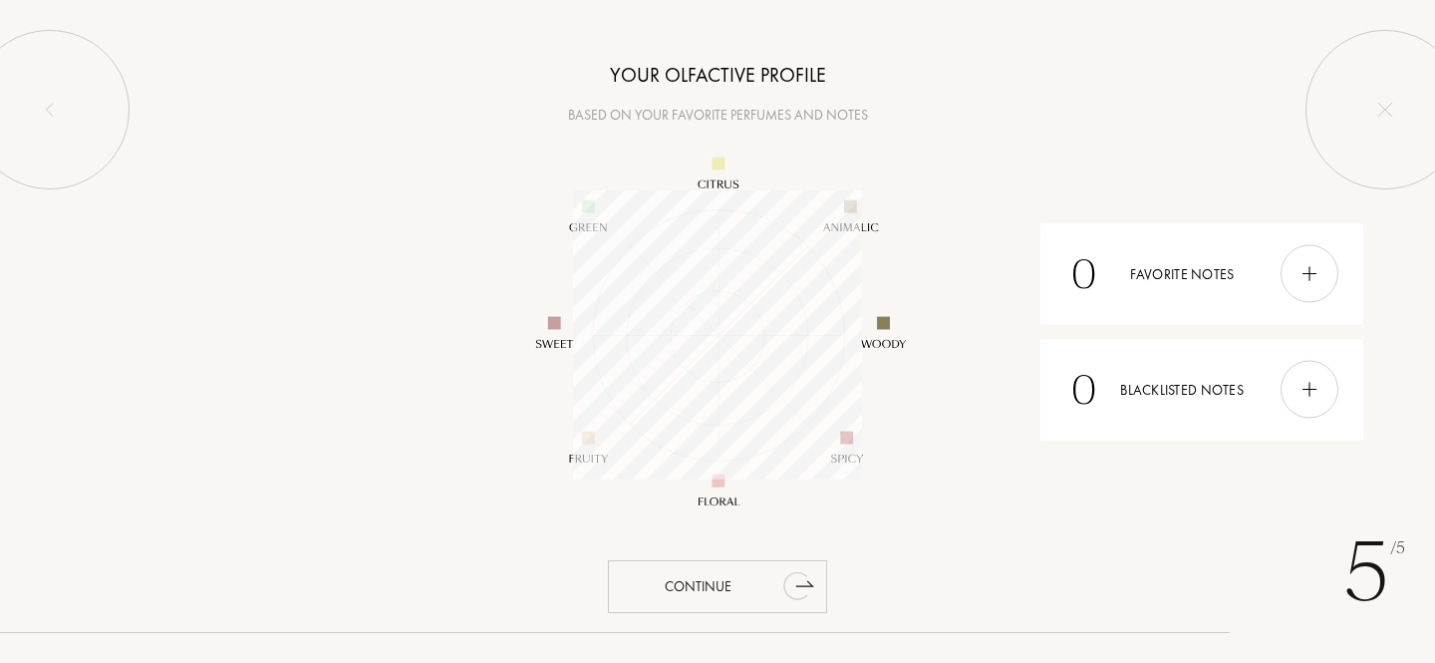
click at [705, 585] on div "Continue" at bounding box center [717, 586] width 219 height 53
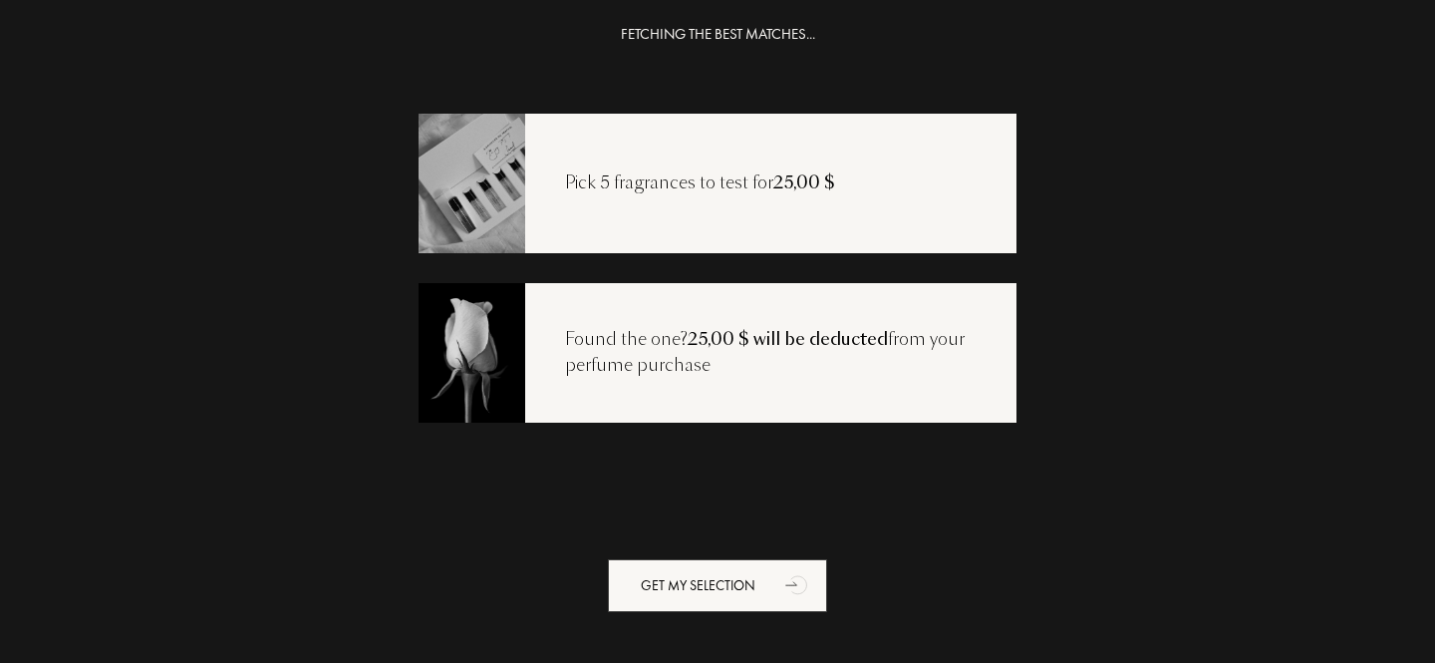
scroll to position [0, 0]
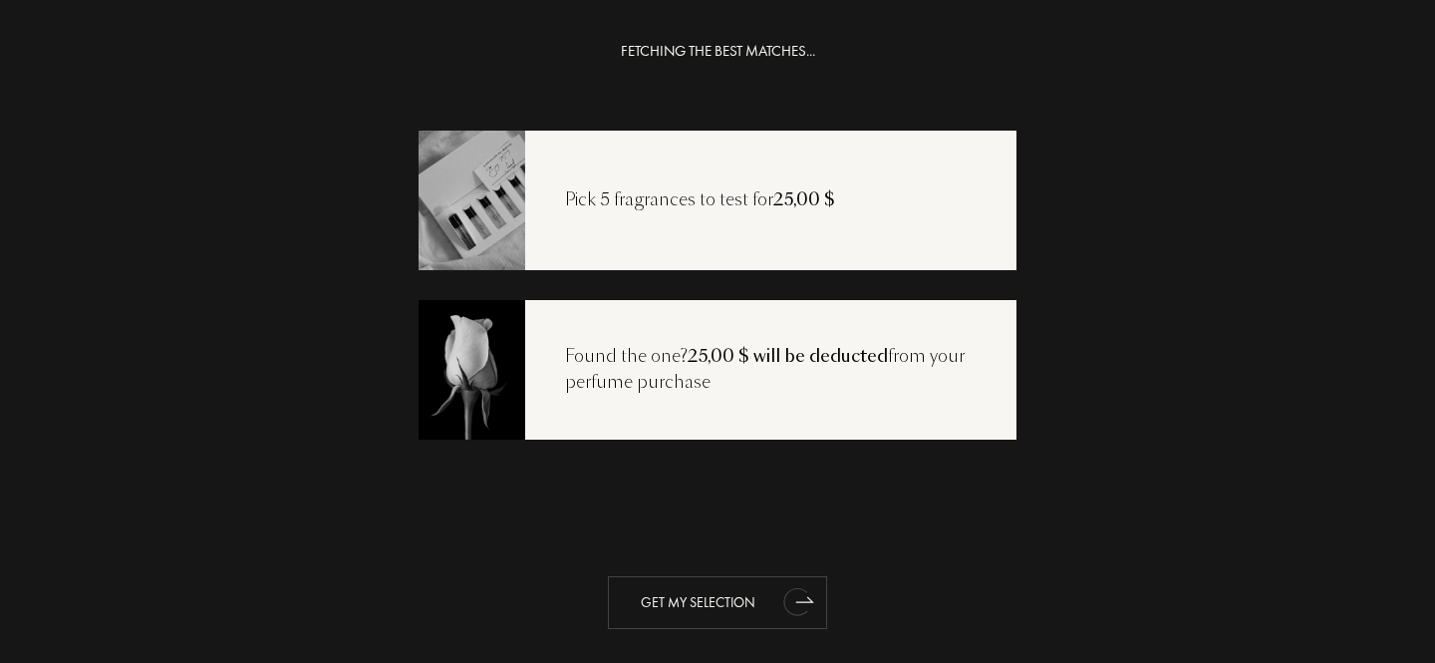
click at [719, 596] on div "Get my selection" at bounding box center [717, 602] width 219 height 53
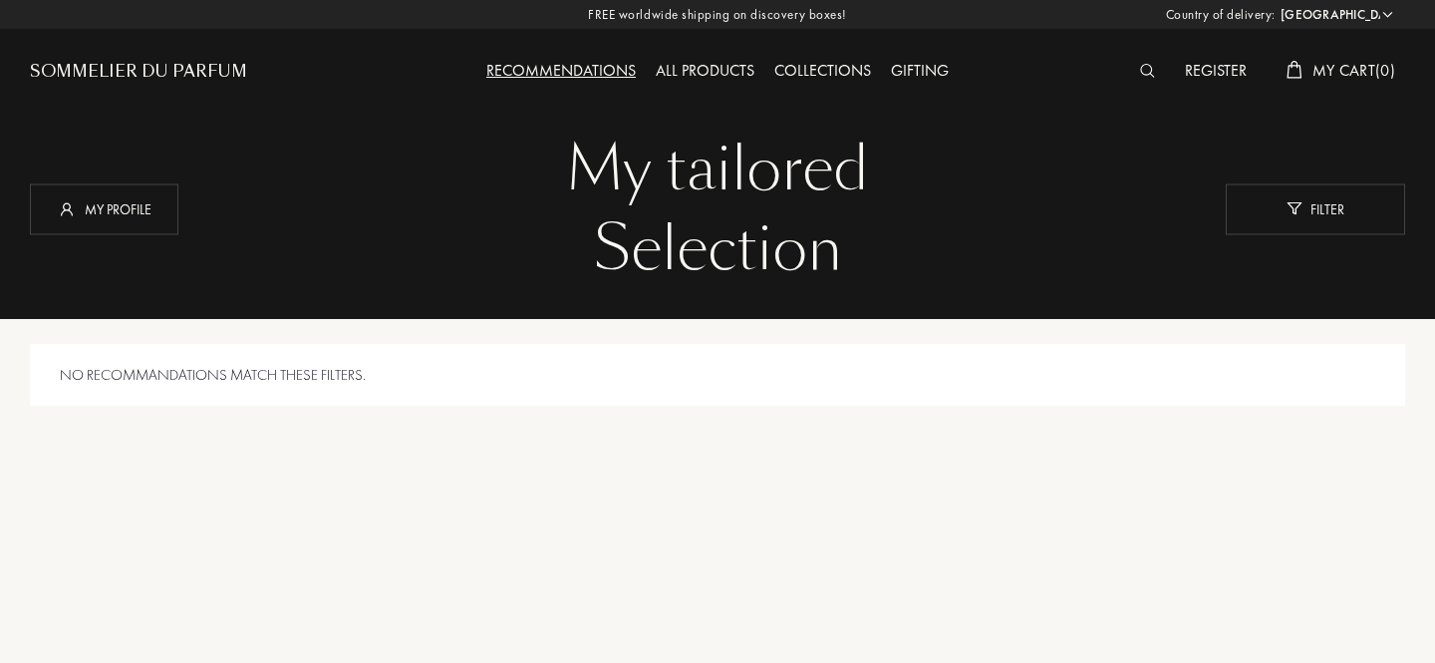
select select "US"
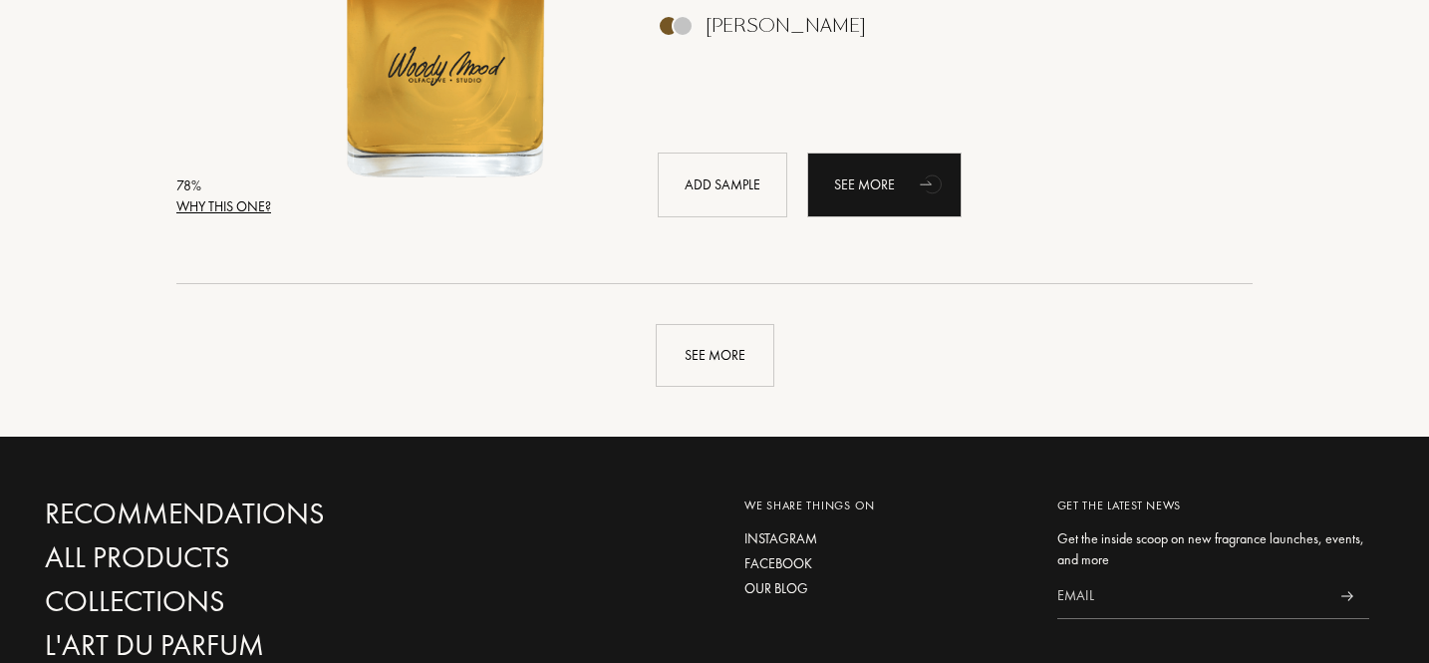
scroll to position [4793, 0]
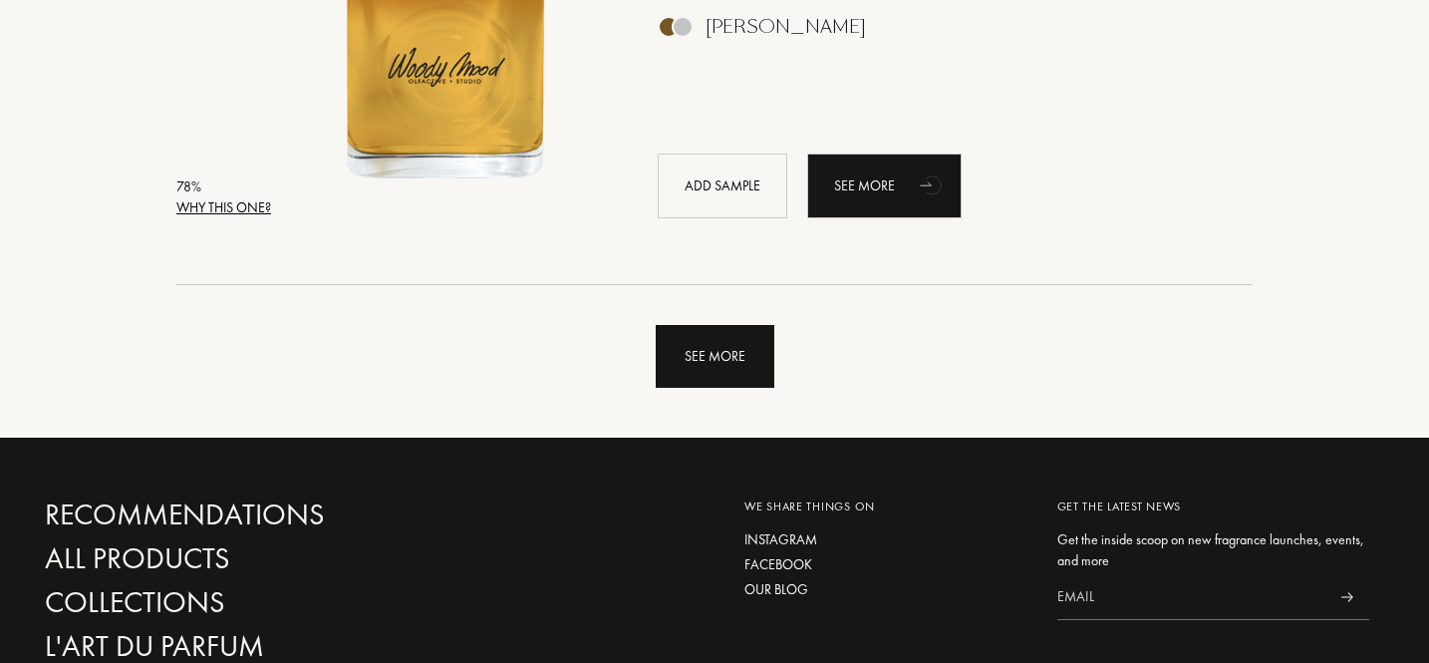
click at [709, 359] on div "See more" at bounding box center [715, 356] width 119 height 63
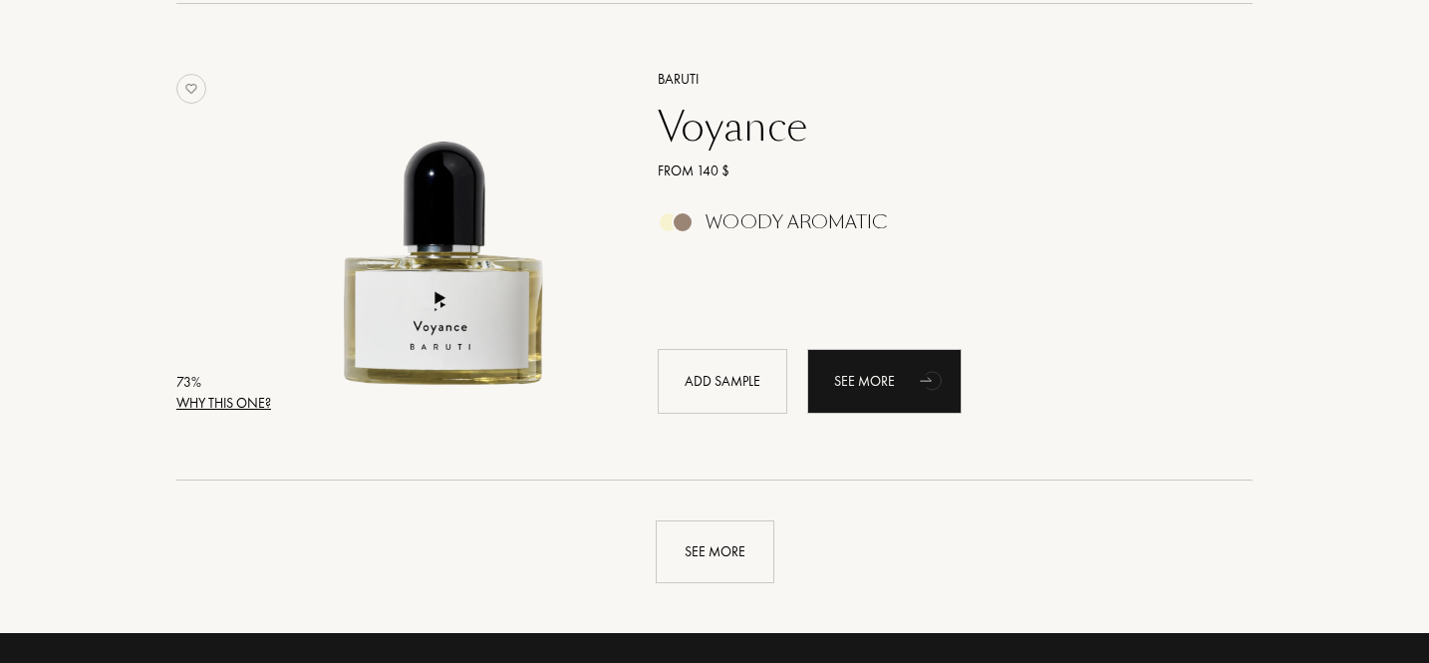
scroll to position [9350, 0]
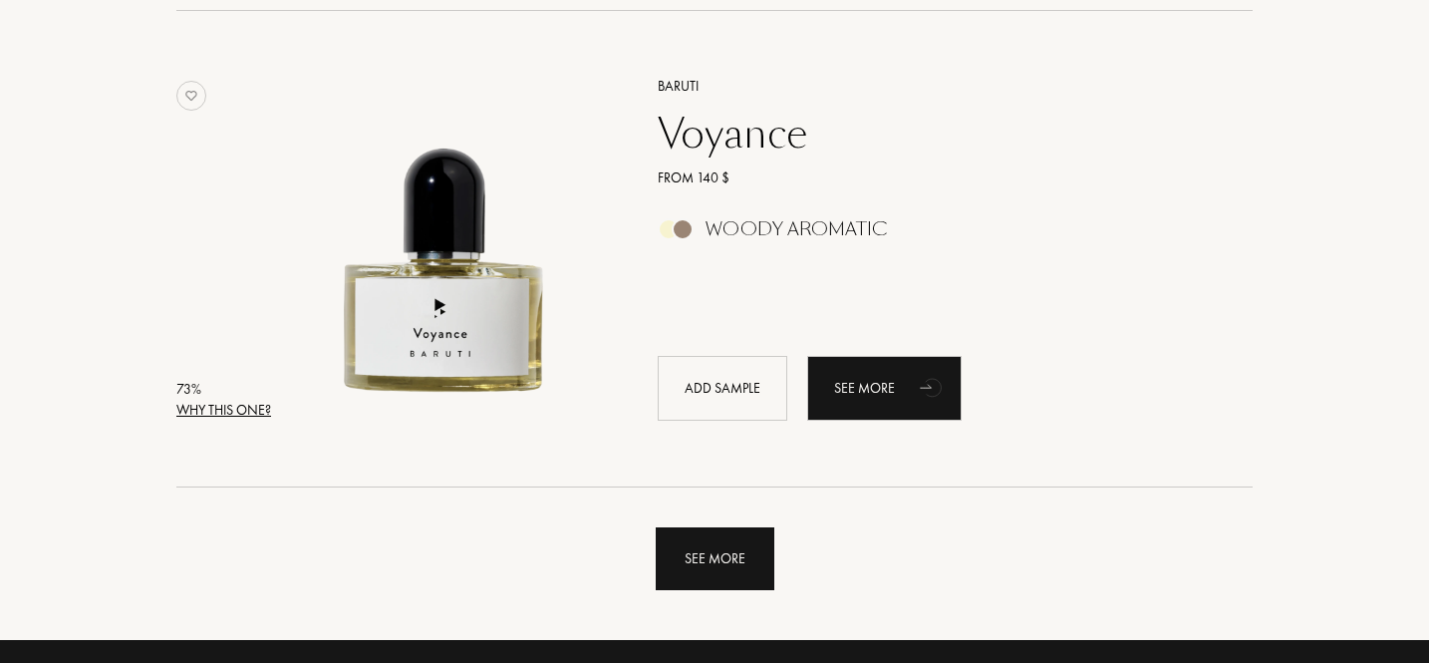
click at [725, 569] on div "See more" at bounding box center [715, 558] width 119 height 63
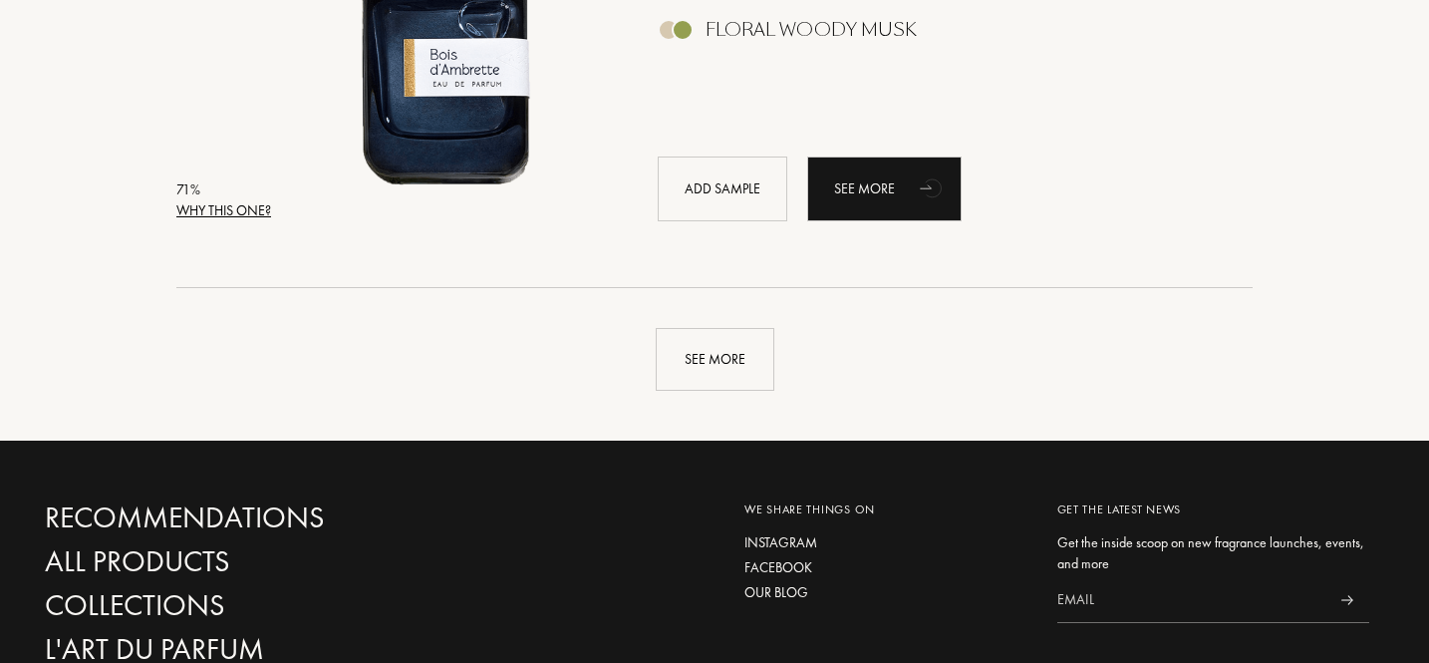
scroll to position [14698, 0]
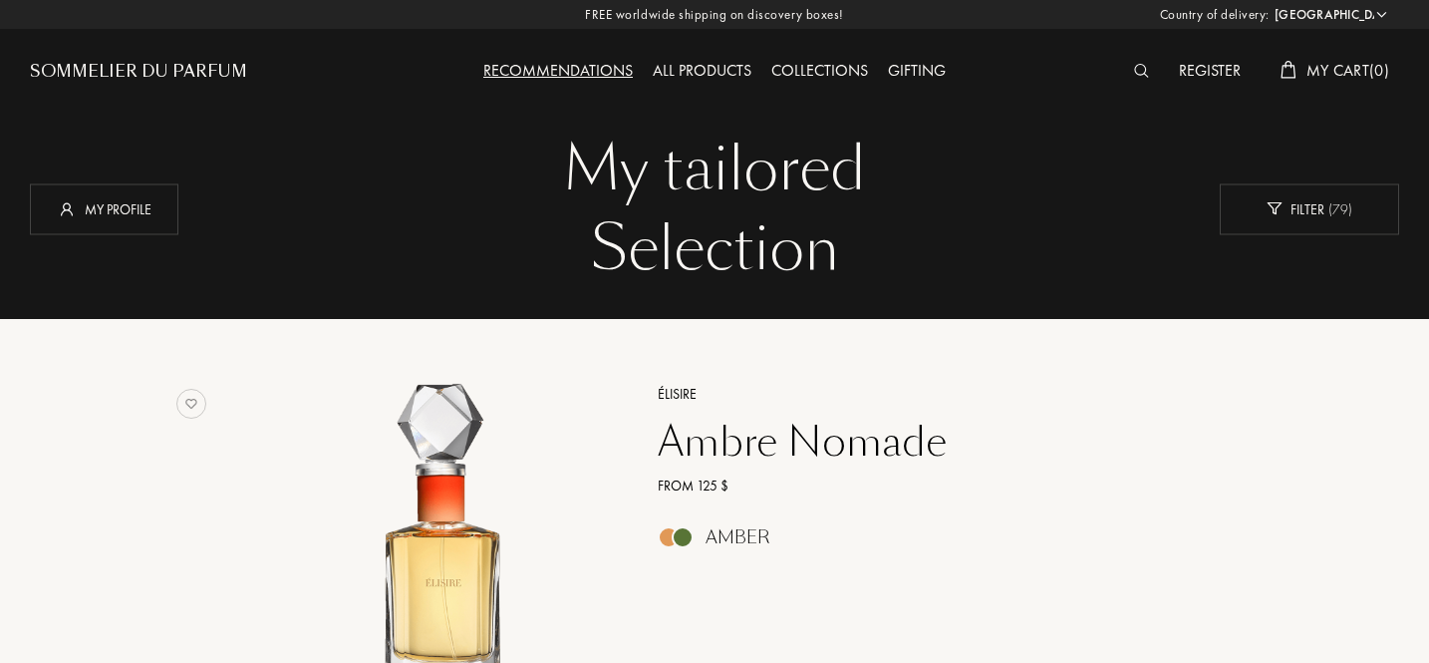
select select "US"
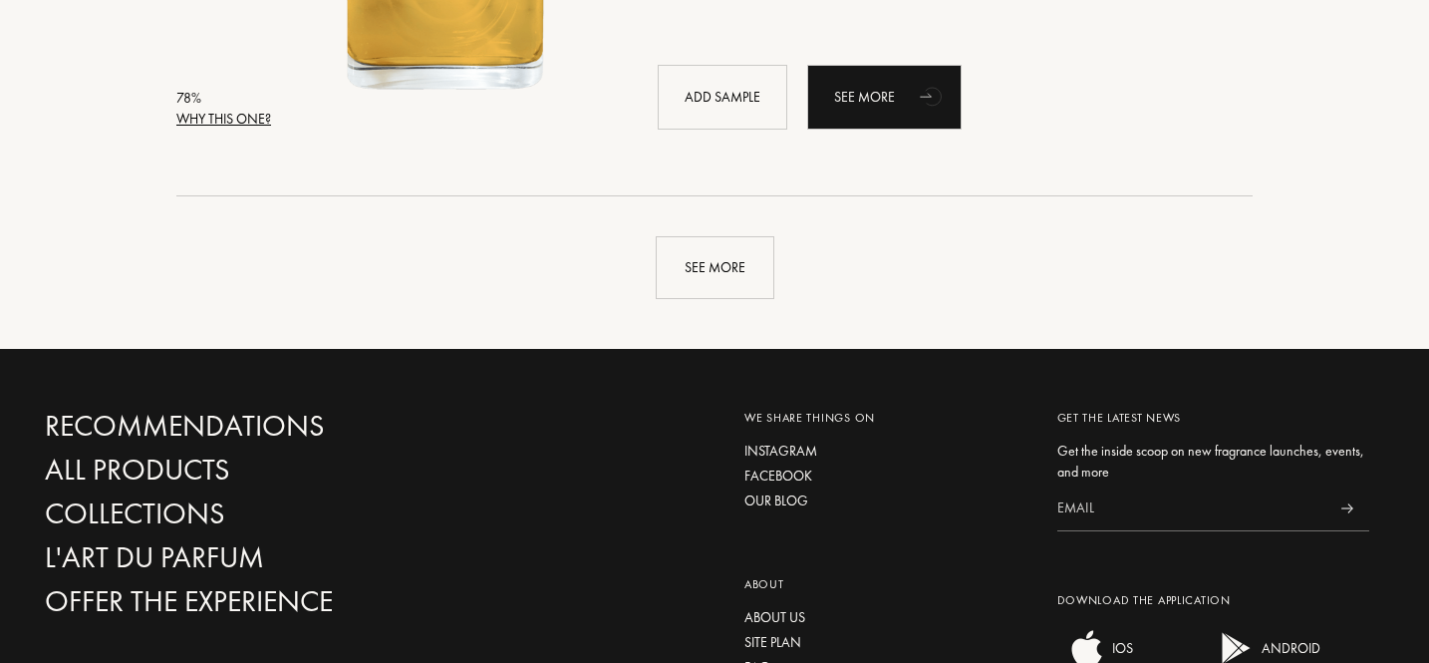
scroll to position [4883, 0]
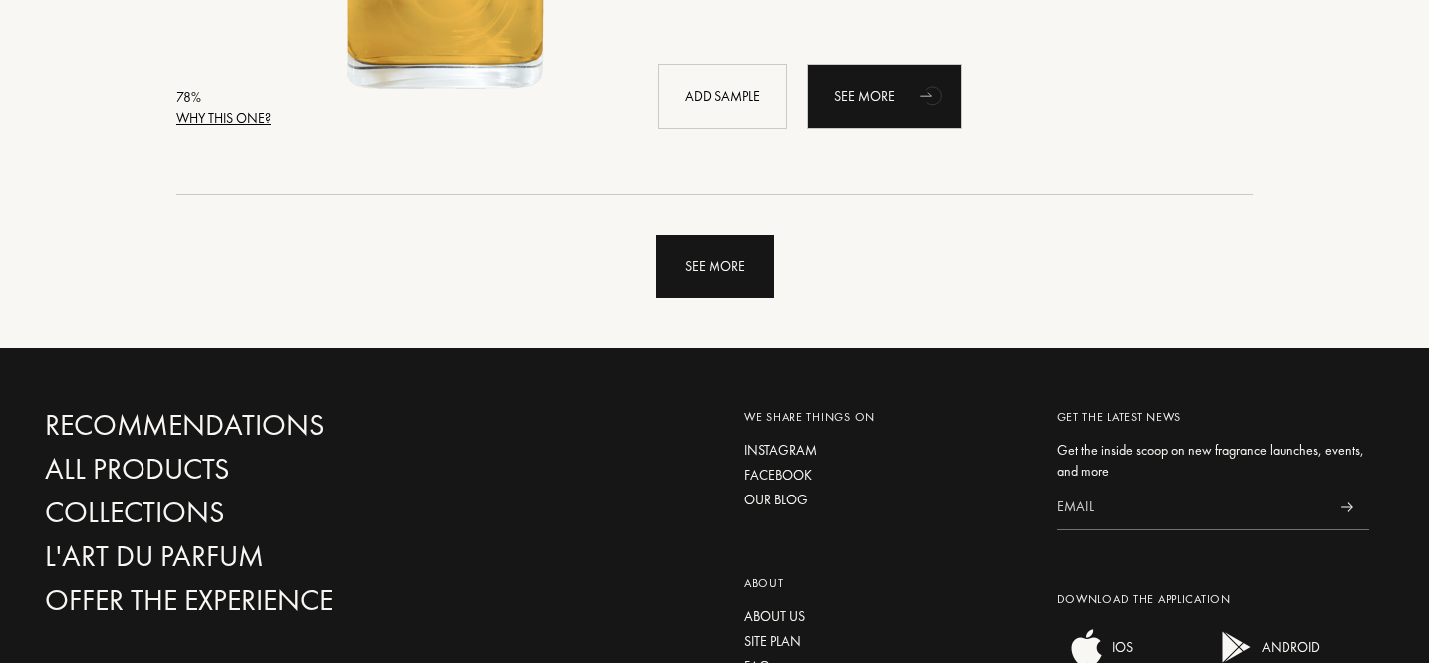
click at [741, 281] on div "See more" at bounding box center [715, 266] width 119 height 63
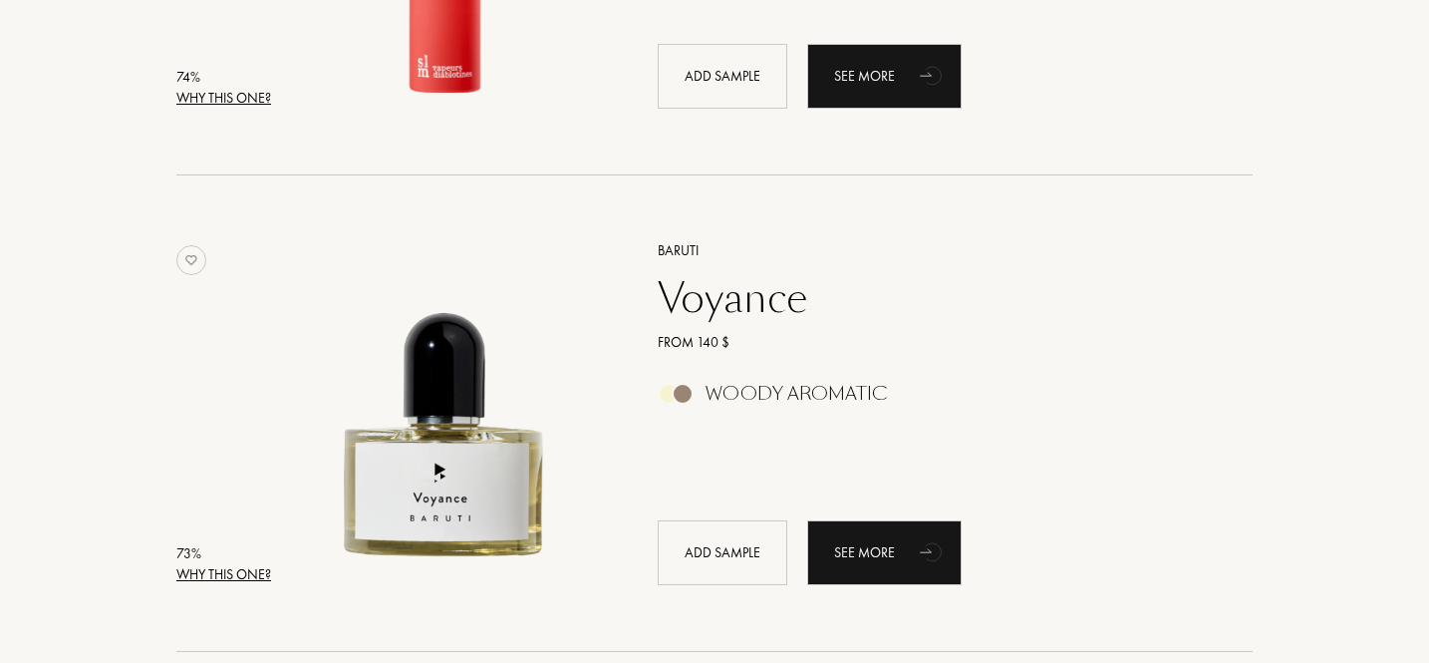
scroll to position [9240, 0]
